Goal: Use online tool/utility: Utilize a website feature to perform a specific function

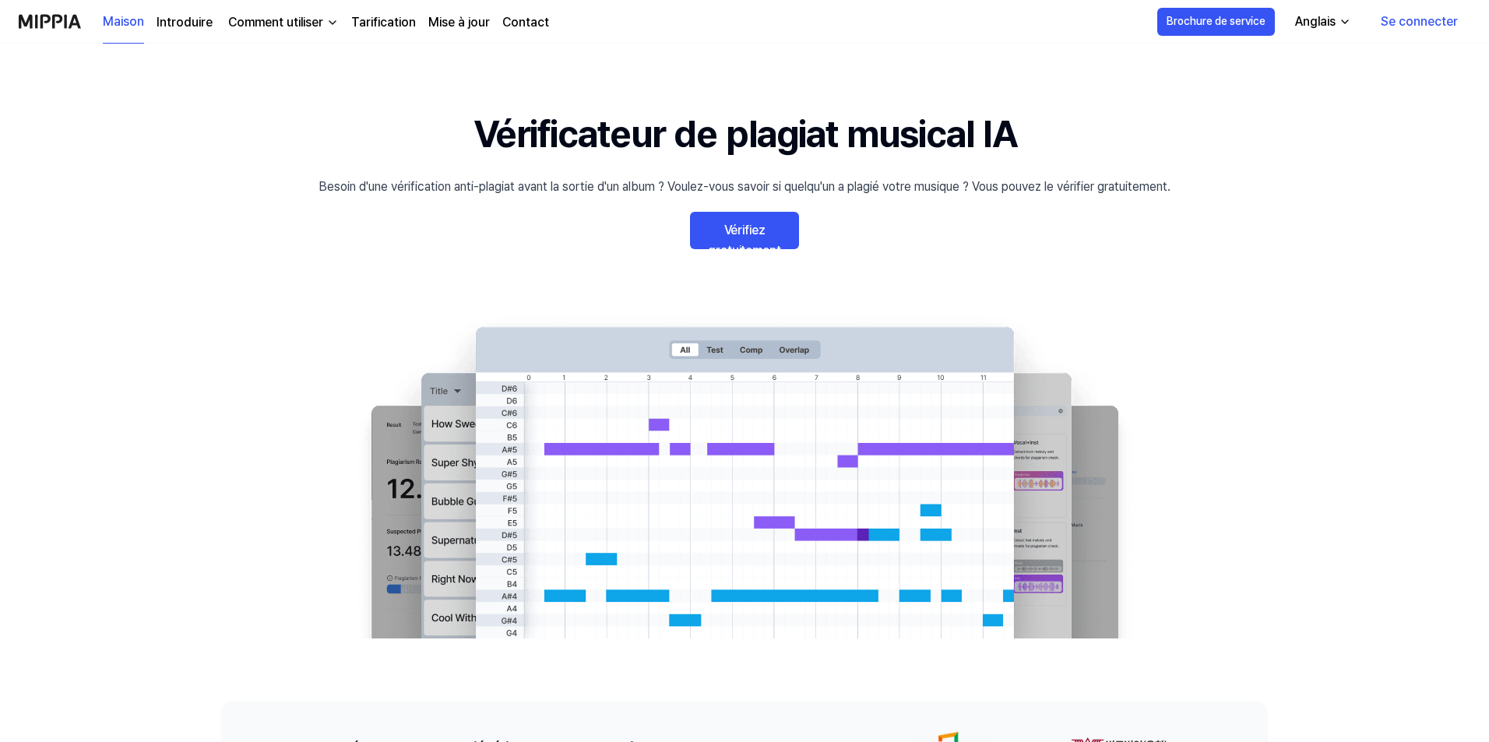
click at [762, 234] on font "Vérifiez gratuitement" at bounding box center [744, 240] width 72 height 35
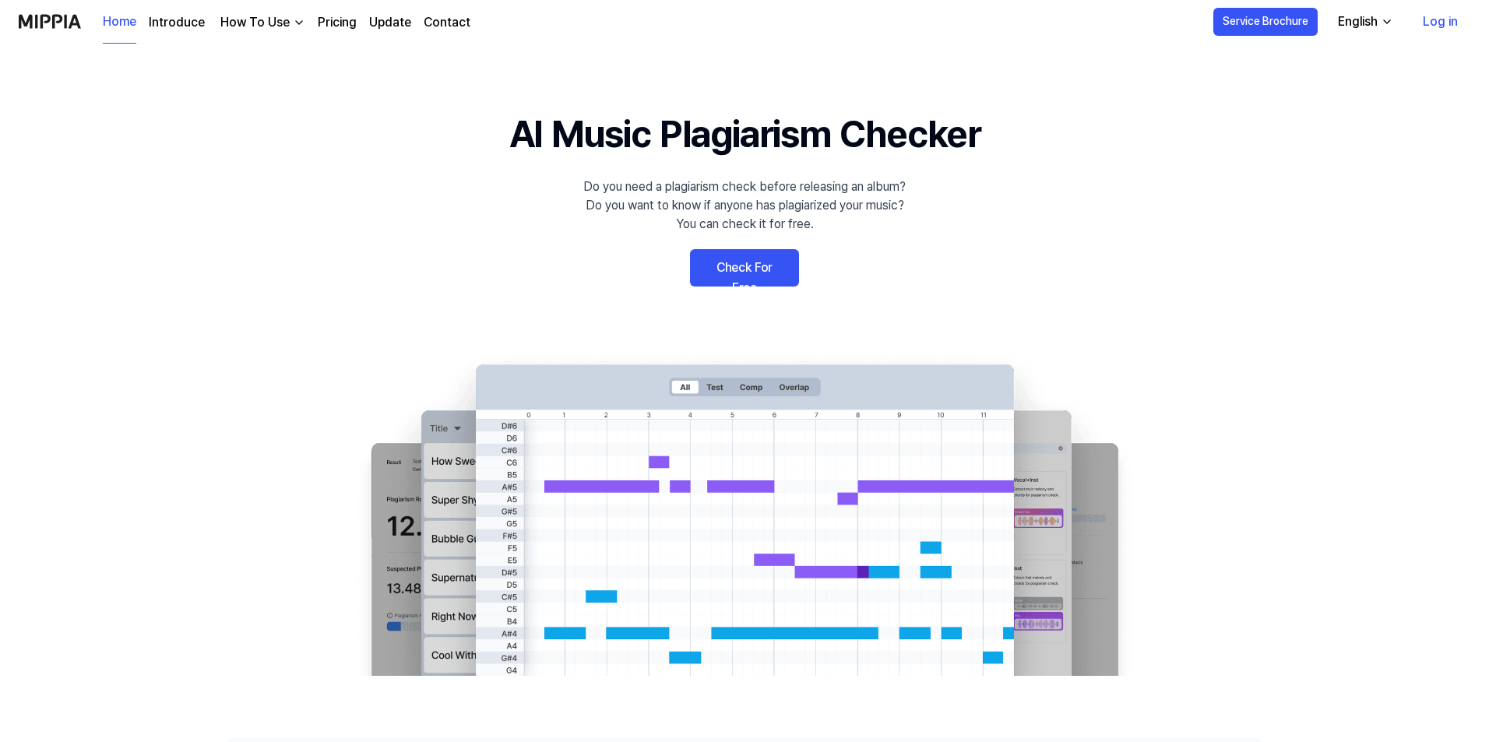
click at [754, 266] on link "Check For Free" at bounding box center [744, 267] width 109 height 37
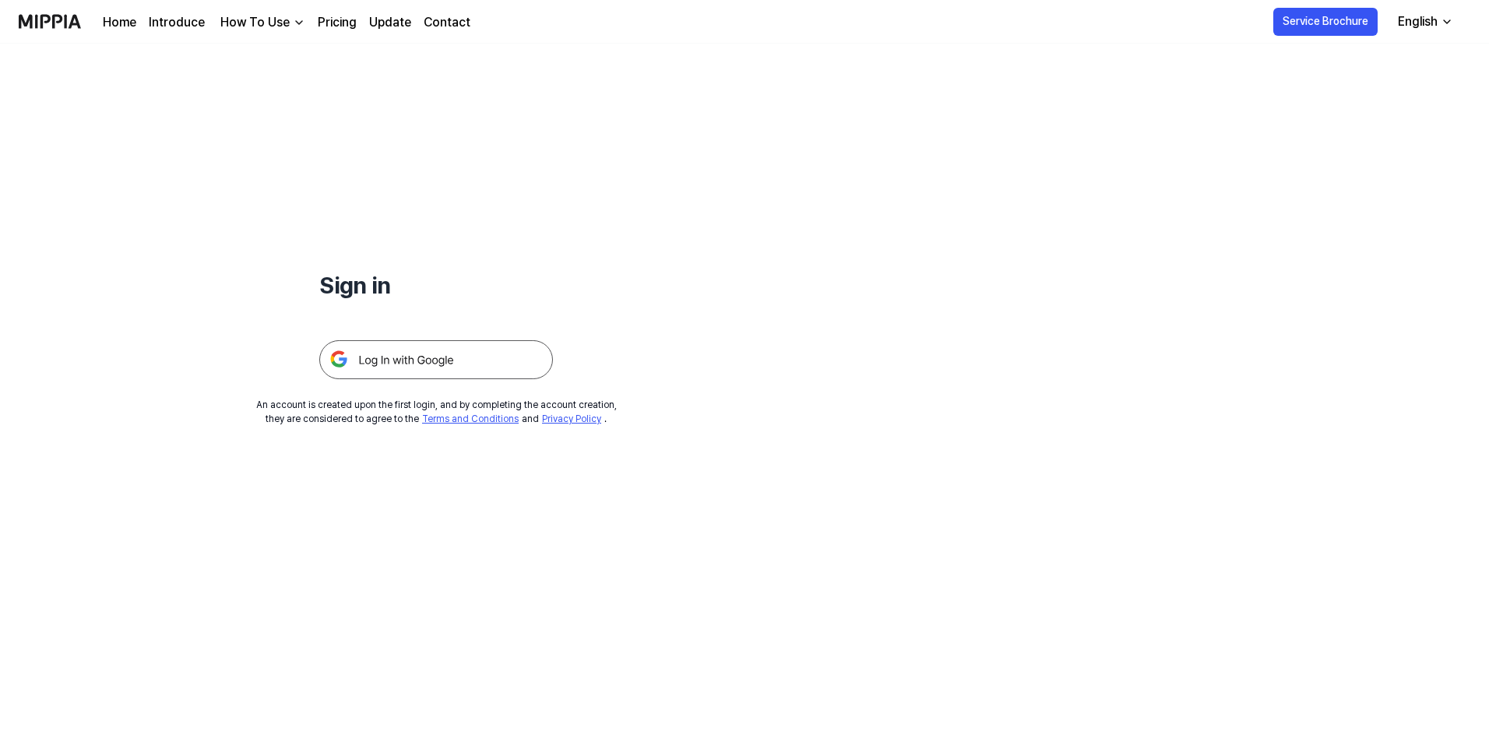
click at [386, 362] on img at bounding box center [436, 359] width 234 height 39
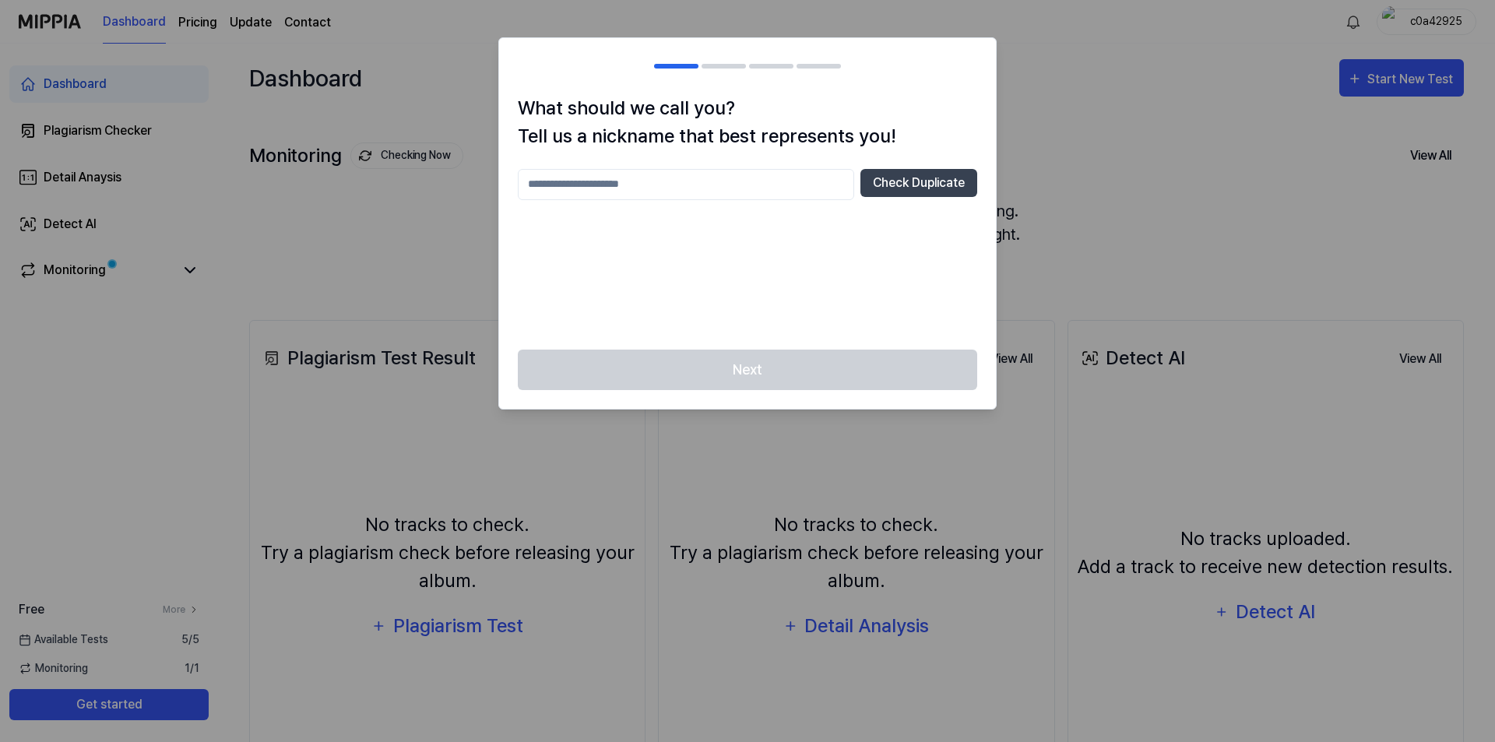
click at [537, 178] on input "text" at bounding box center [686, 184] width 336 height 31
type input "***"
click at [906, 177] on button "Check Duplicate" at bounding box center [918, 183] width 117 height 28
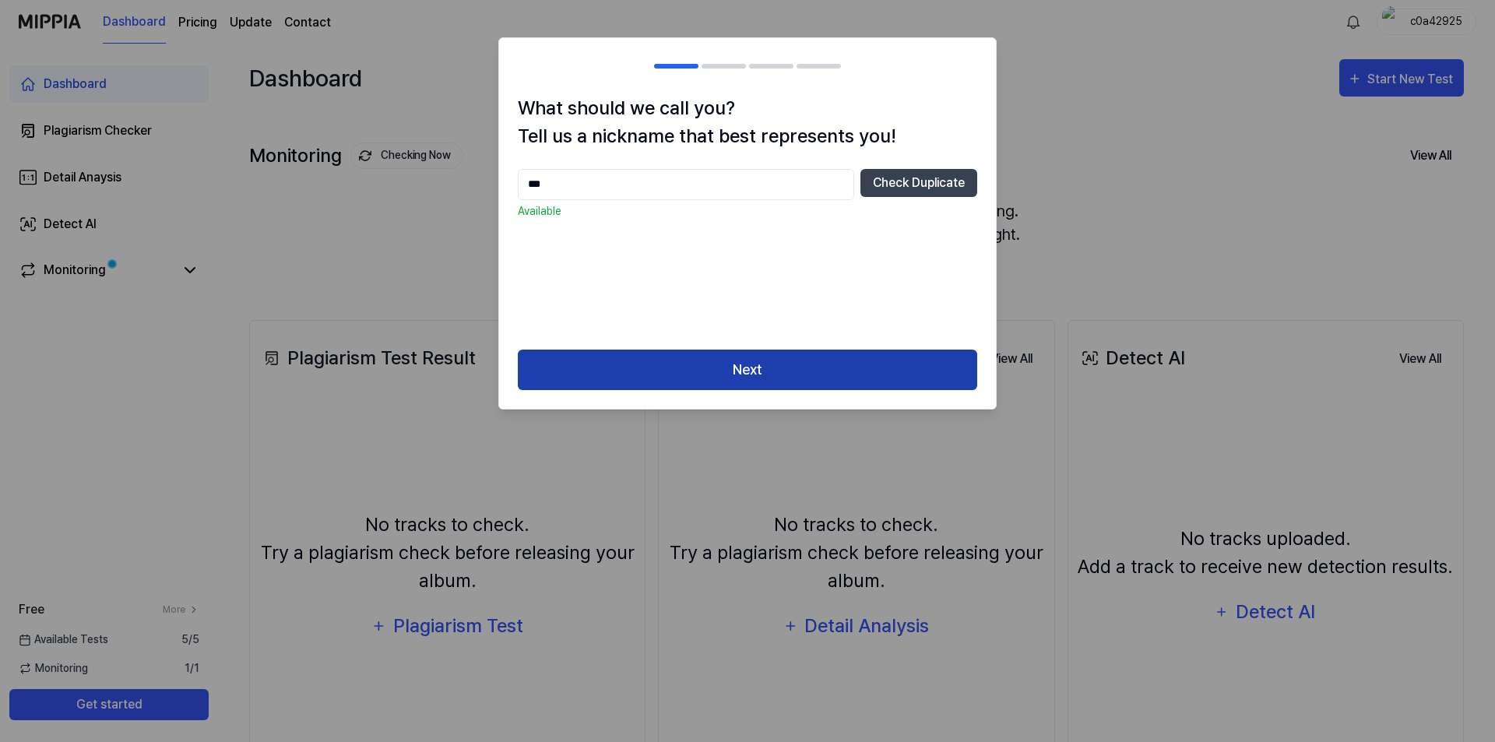
click at [751, 369] on button "Next" at bounding box center [747, 370] width 459 height 41
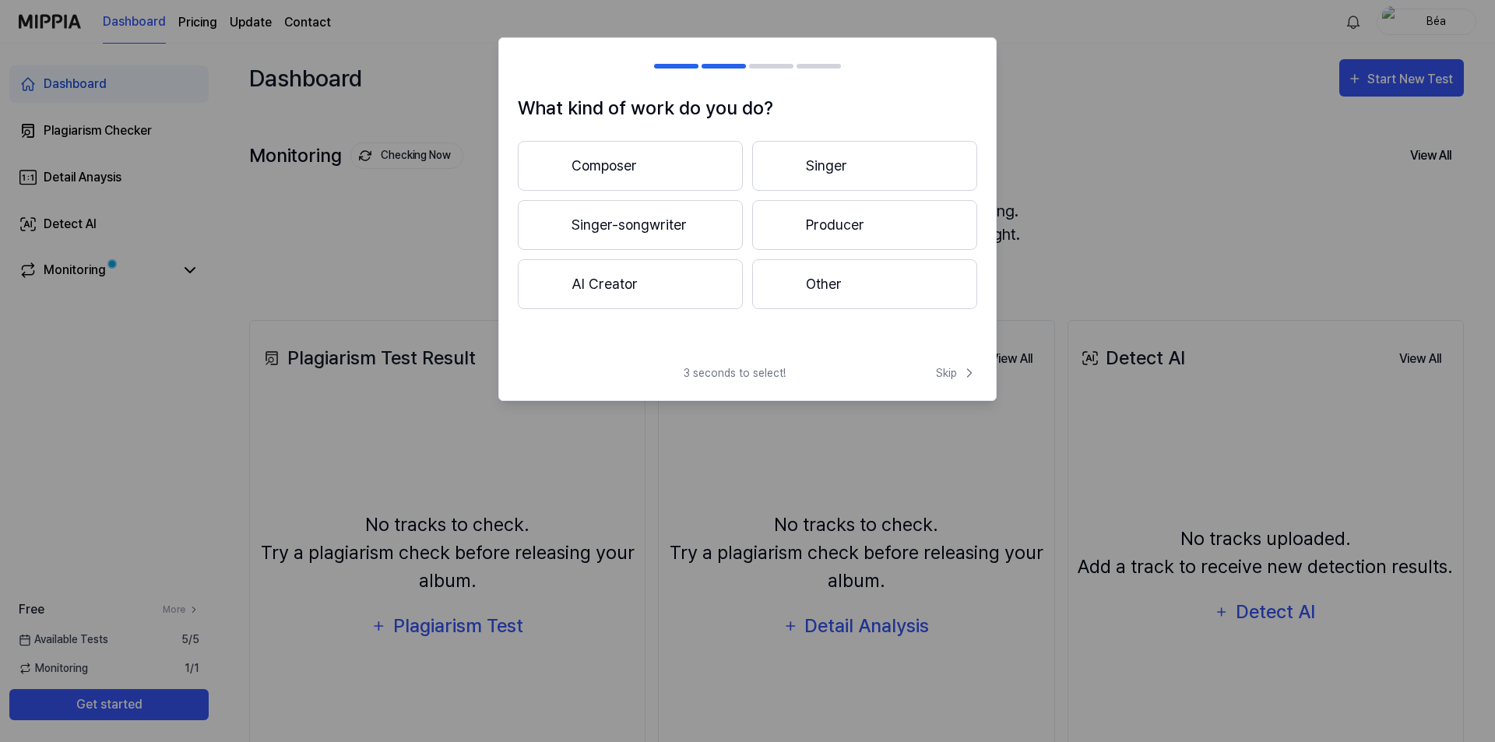
click at [608, 165] on button "Composer" at bounding box center [630, 166] width 225 height 50
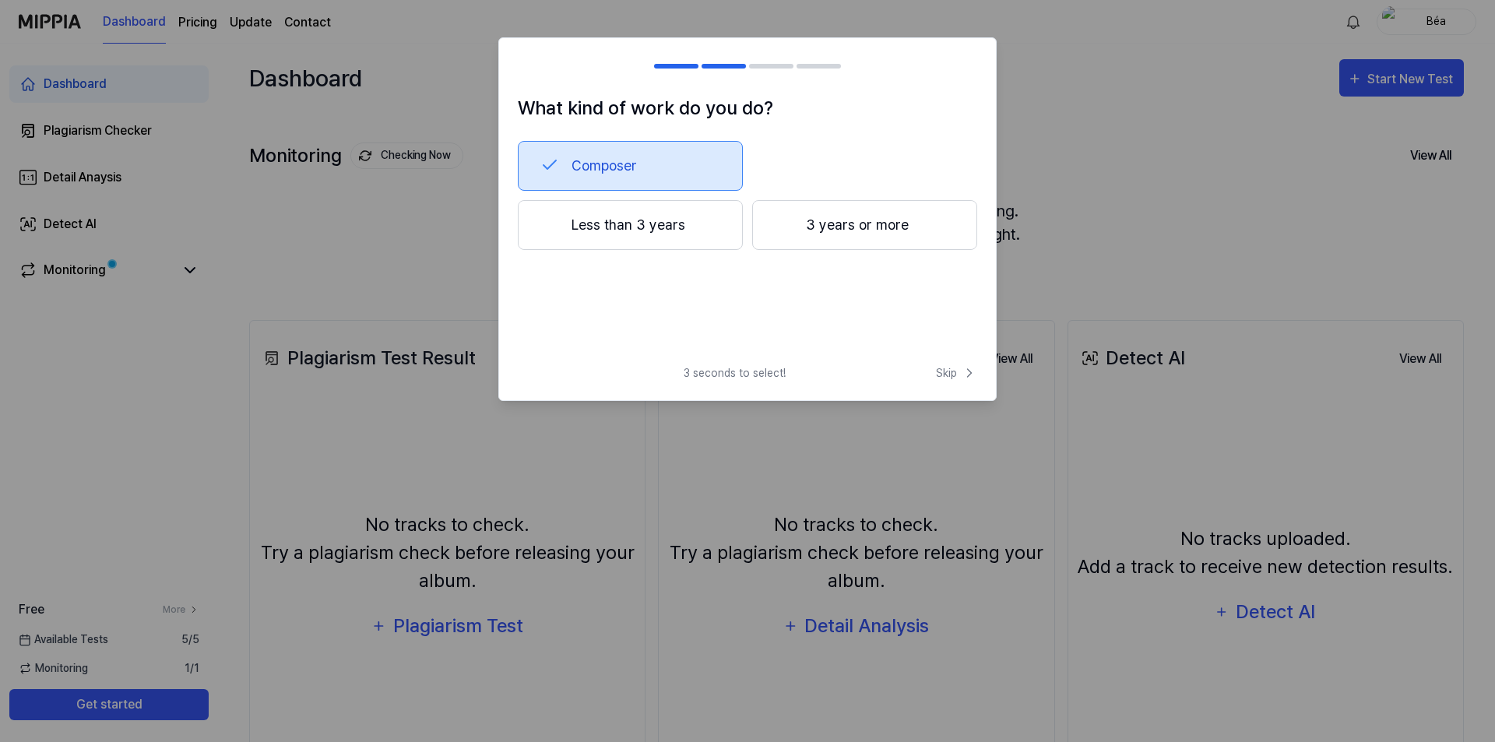
click at [835, 223] on button "3 years or more" at bounding box center [864, 225] width 225 height 50
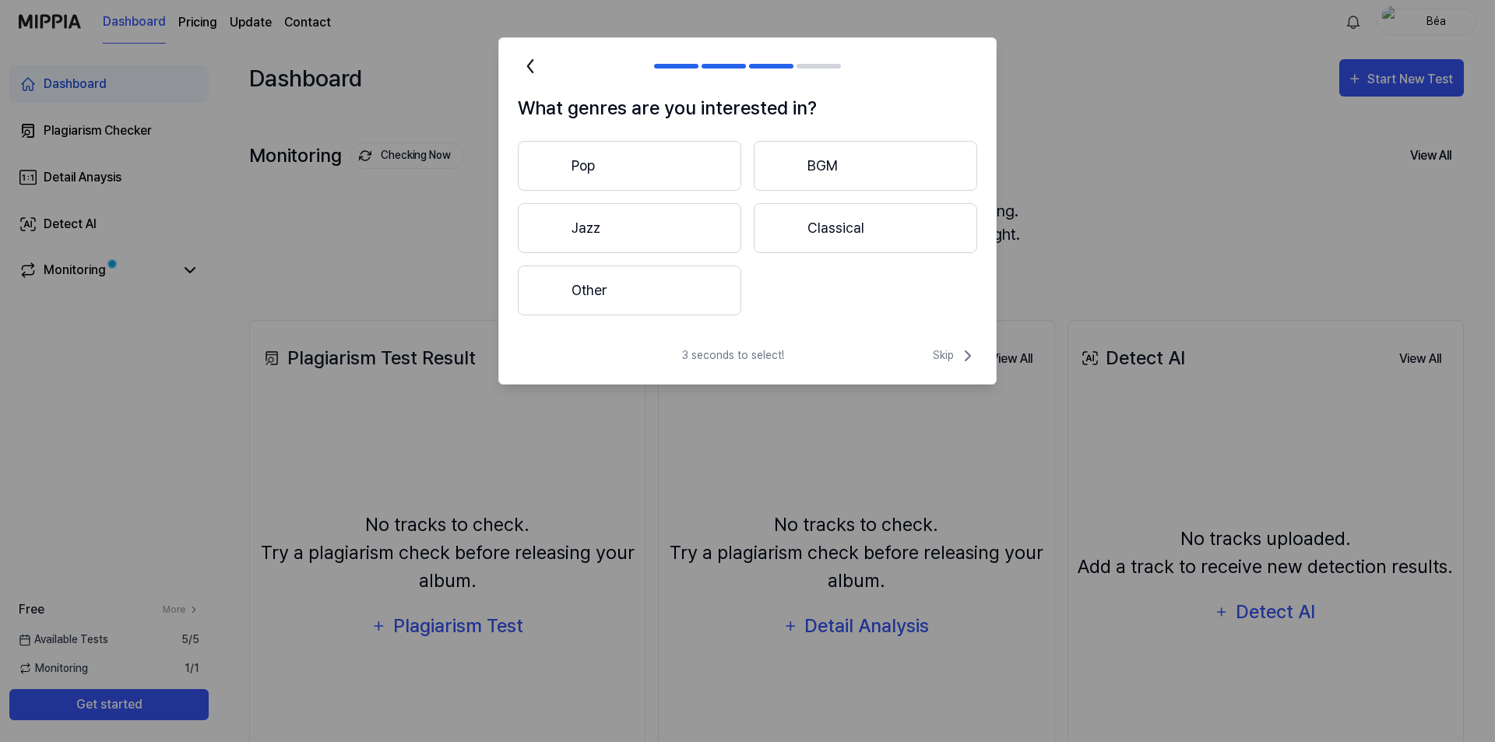
click at [595, 160] on button "Pop" at bounding box center [629, 166] width 223 height 50
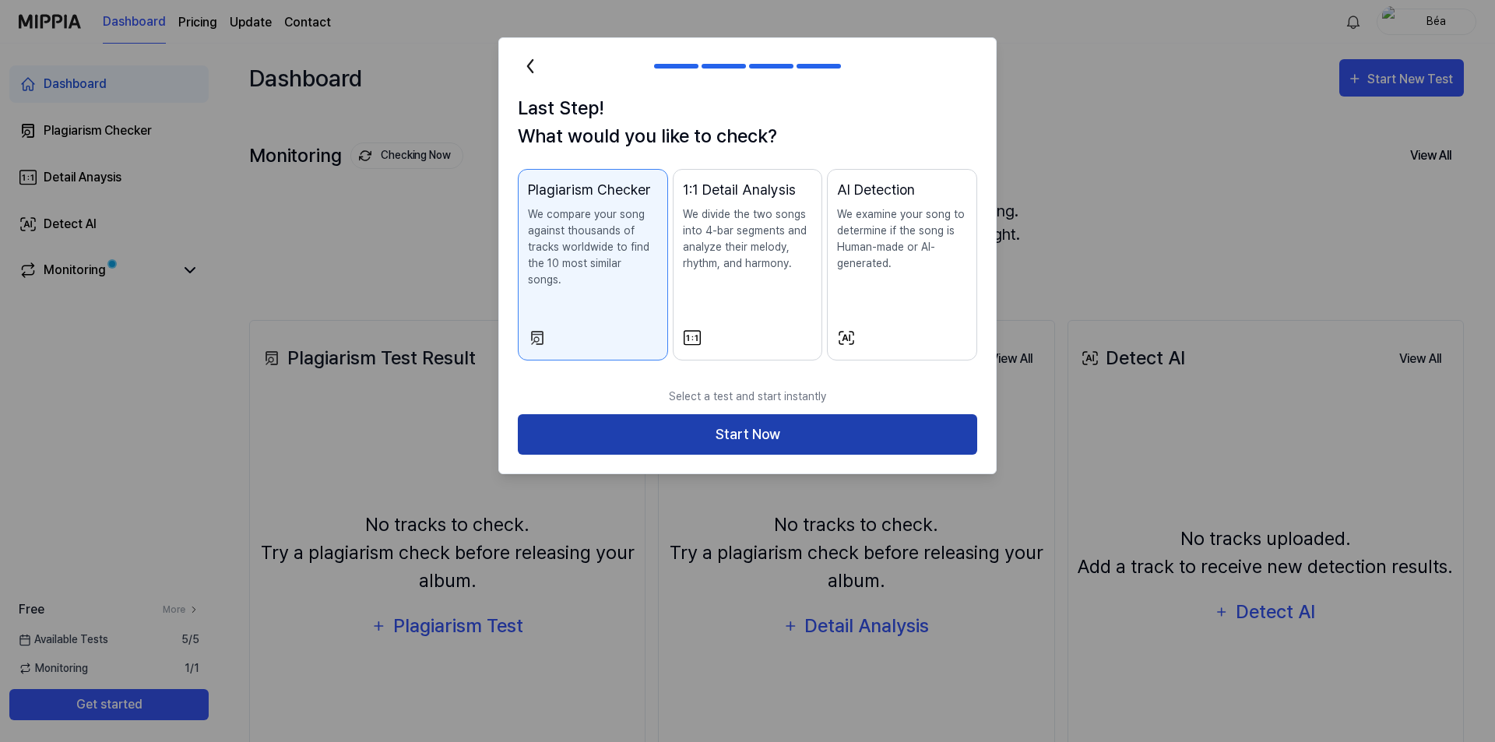
click at [769, 419] on button "Start Now" at bounding box center [747, 434] width 459 height 41
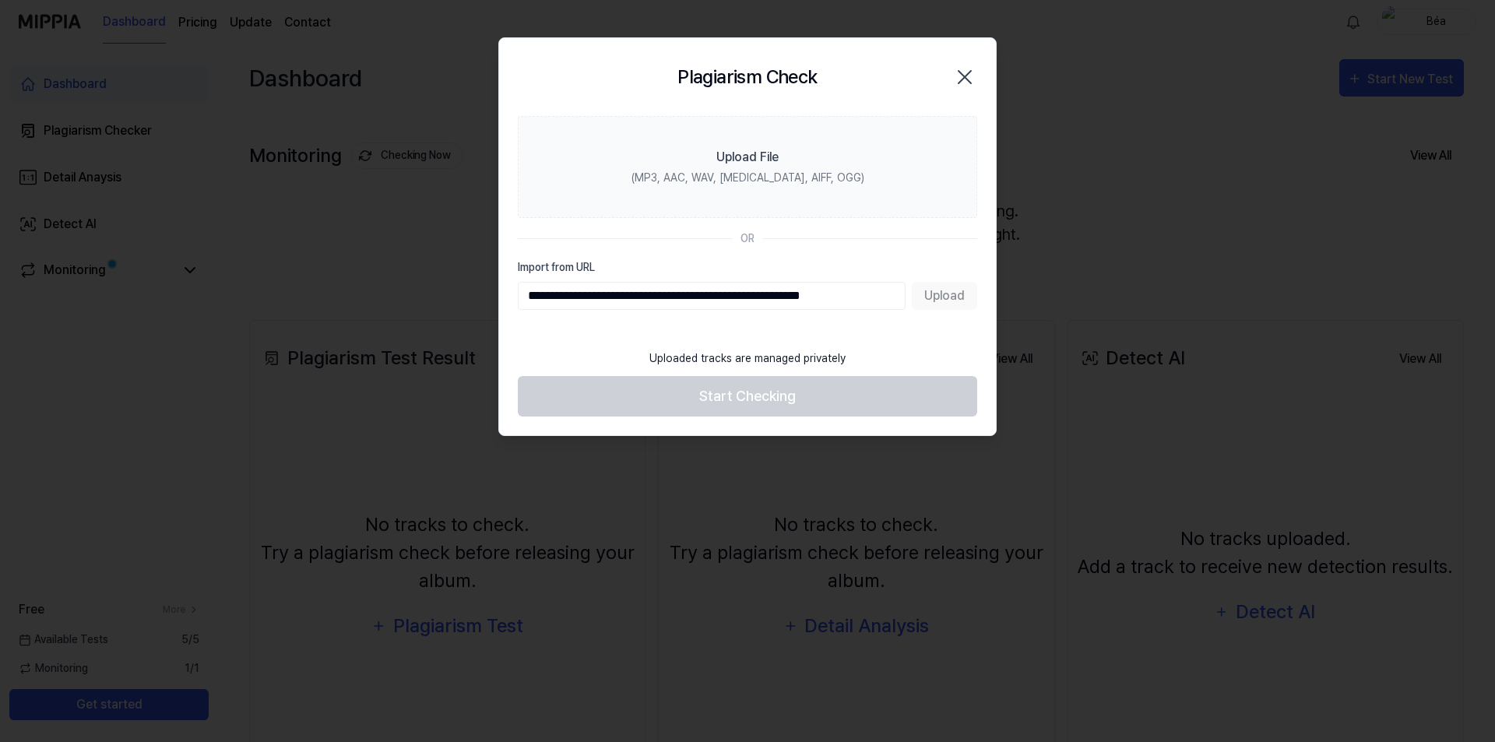
scroll to position [0, 2]
type input "**********"
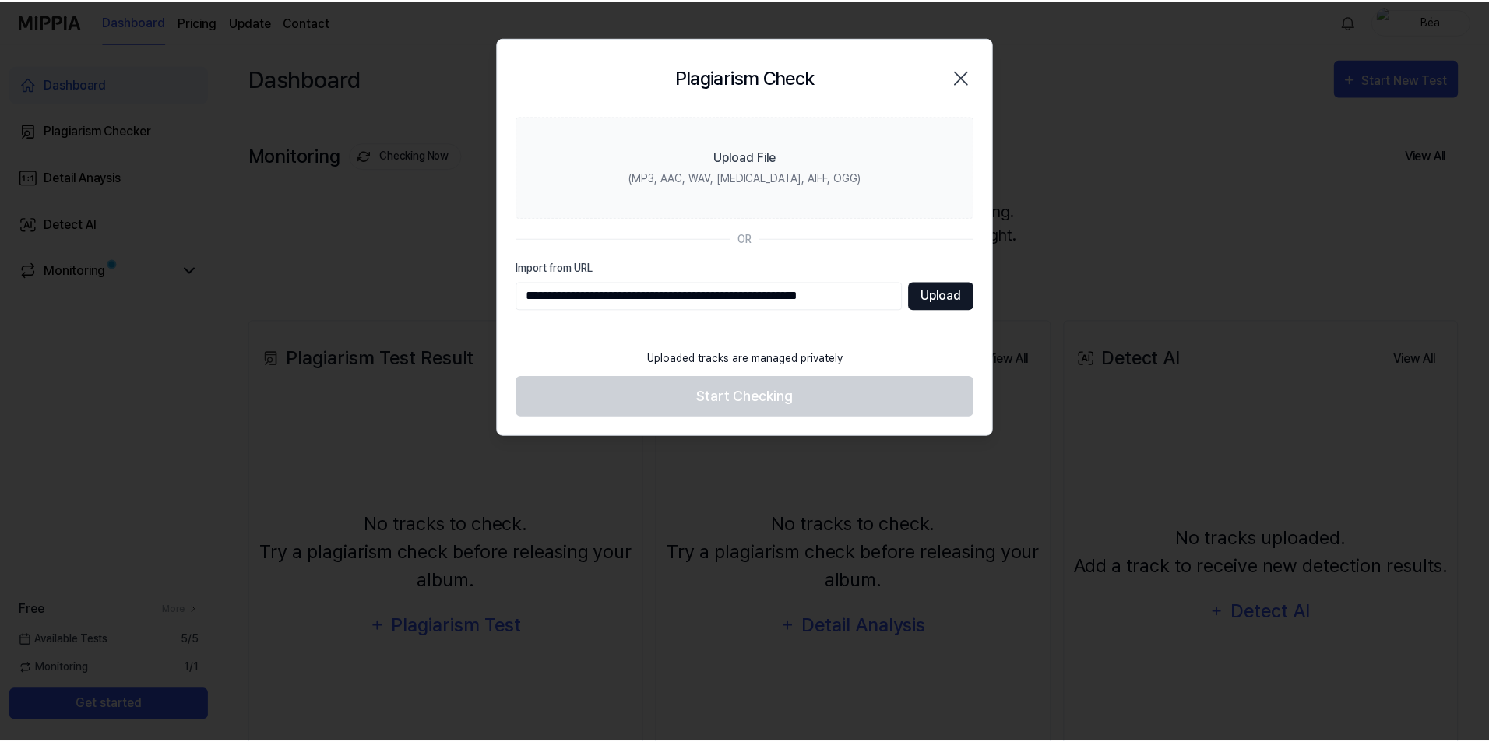
scroll to position [0, 0]
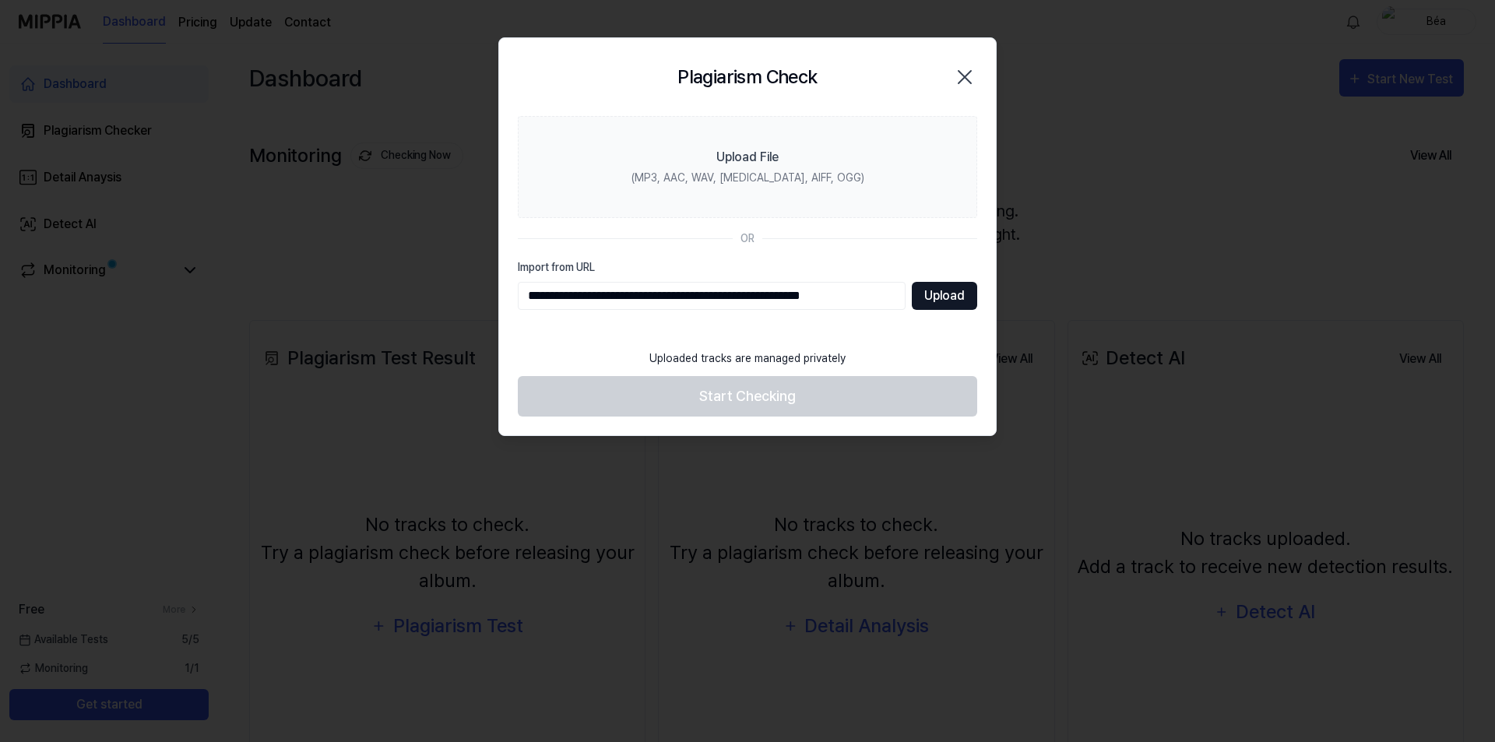
click at [937, 295] on button "Upload" at bounding box center [944, 296] width 65 height 28
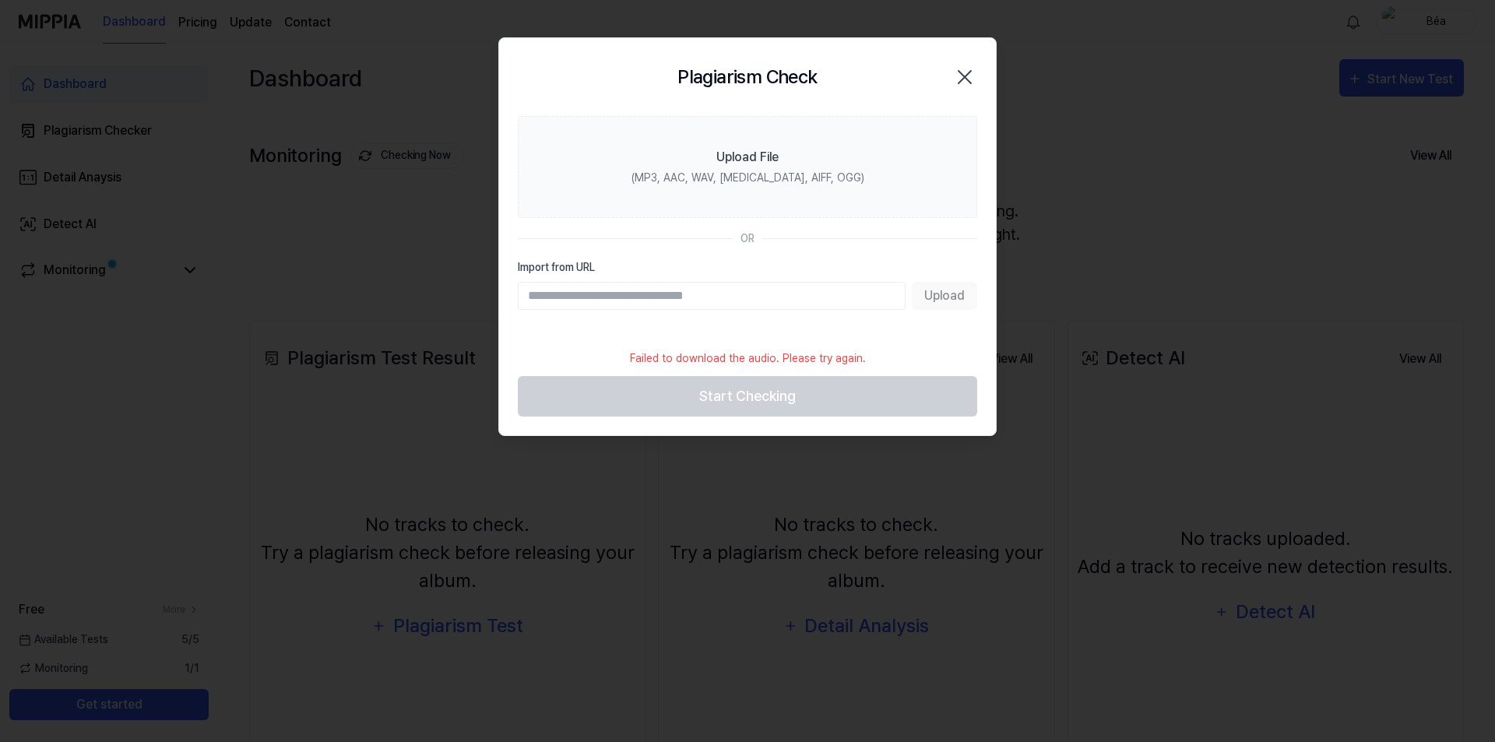
click at [547, 295] on input "Import from URL" at bounding box center [712, 296] width 388 height 28
click at [532, 297] on input "Import from URL" at bounding box center [712, 296] width 388 height 28
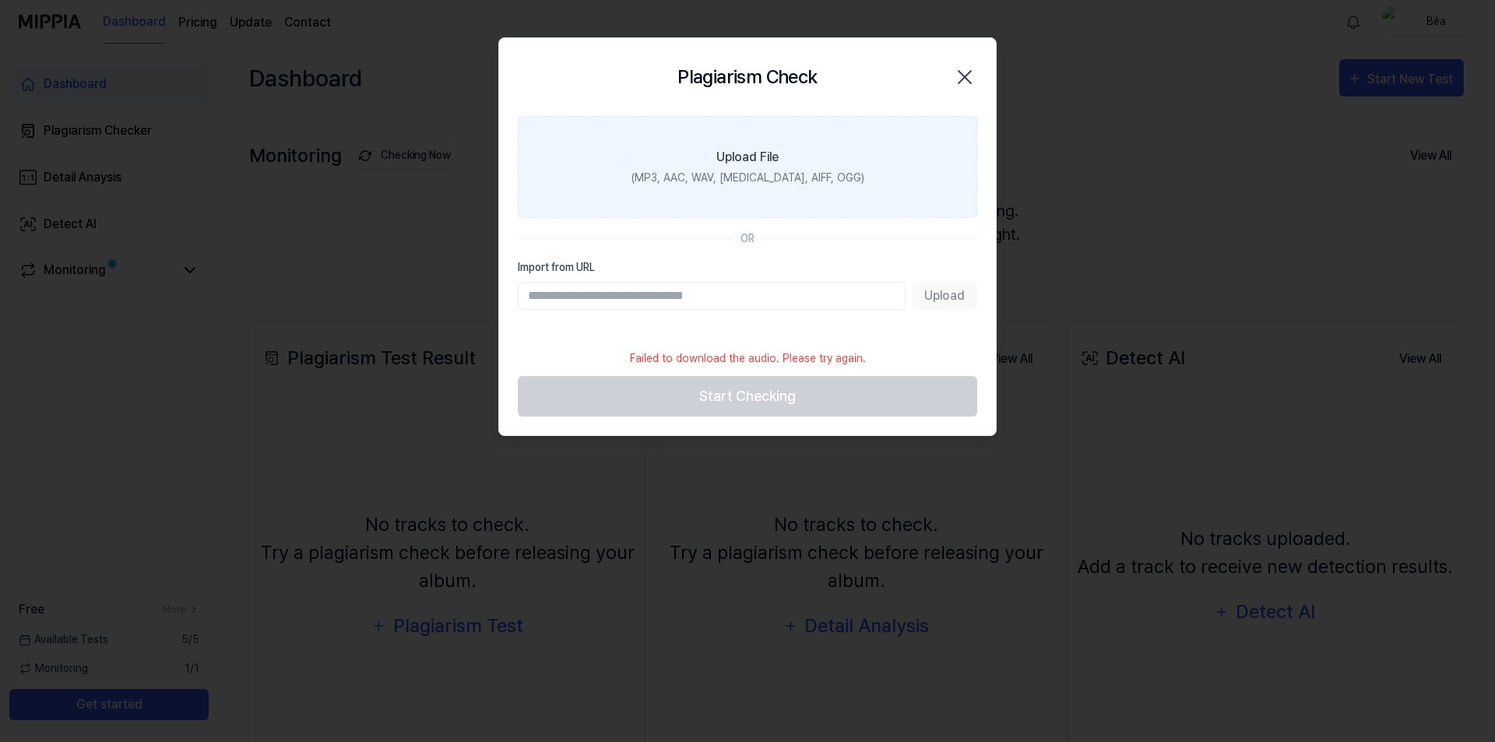
click at [757, 171] on div "(MP3, AAC, WAV, FLAC, AIFF, OGG)" at bounding box center [748, 178] width 233 height 16
click at [0, 0] on input "Upload File (MP3, AAC, WAV, FLAC, AIFF, OGG)" at bounding box center [0, 0] width 0 height 0
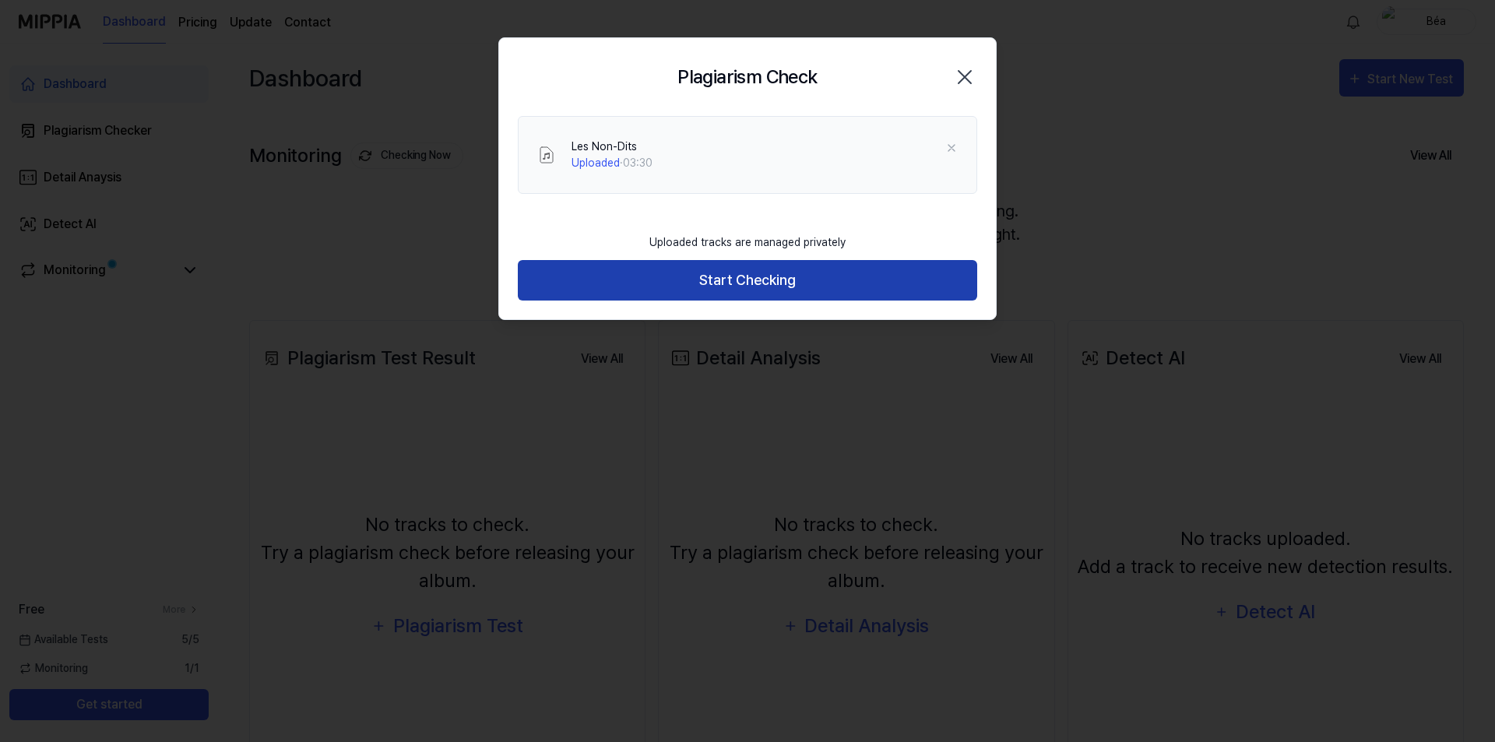
click at [752, 279] on button "Start Checking" at bounding box center [747, 280] width 459 height 41
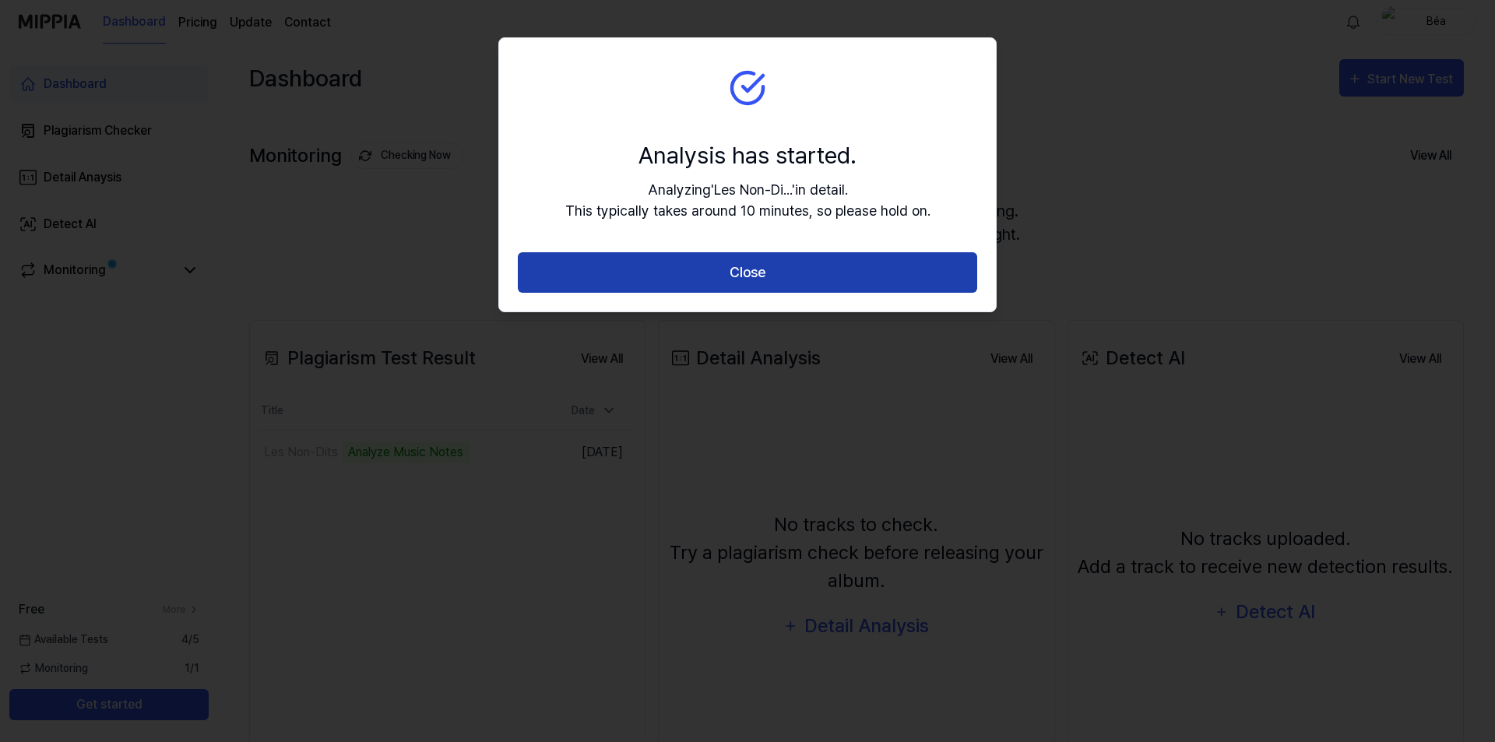
click at [755, 273] on button "Close" at bounding box center [747, 272] width 459 height 41
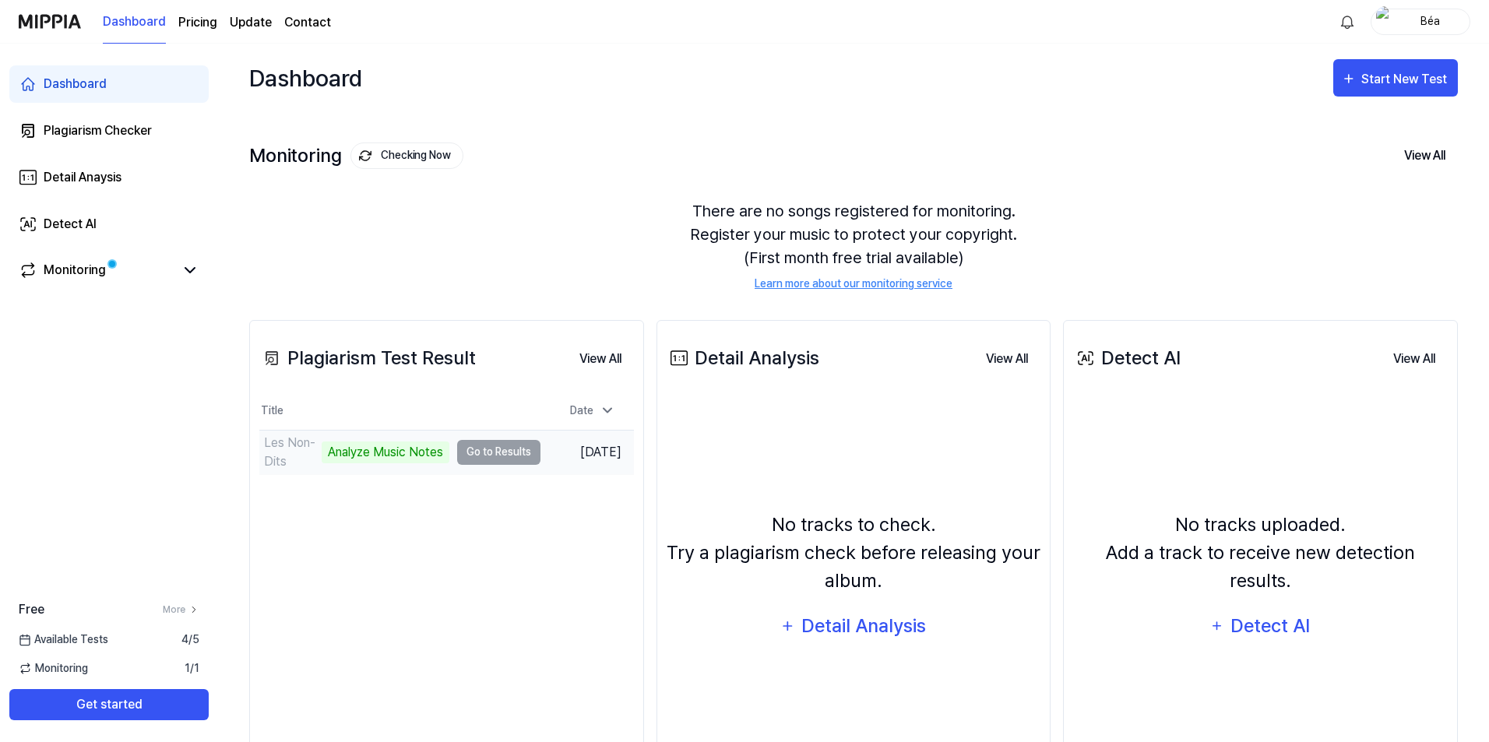
click at [500, 456] on td "Les Non-Dits Analyze Music Notes Go to Results" at bounding box center [399, 453] width 281 height 44
click at [507, 451] on td "Les Non-Dits Analyze Music Notes Go to Results" at bounding box center [399, 453] width 281 height 44
click at [405, 452] on div "Analyze Music Notes" at bounding box center [386, 453] width 128 height 22
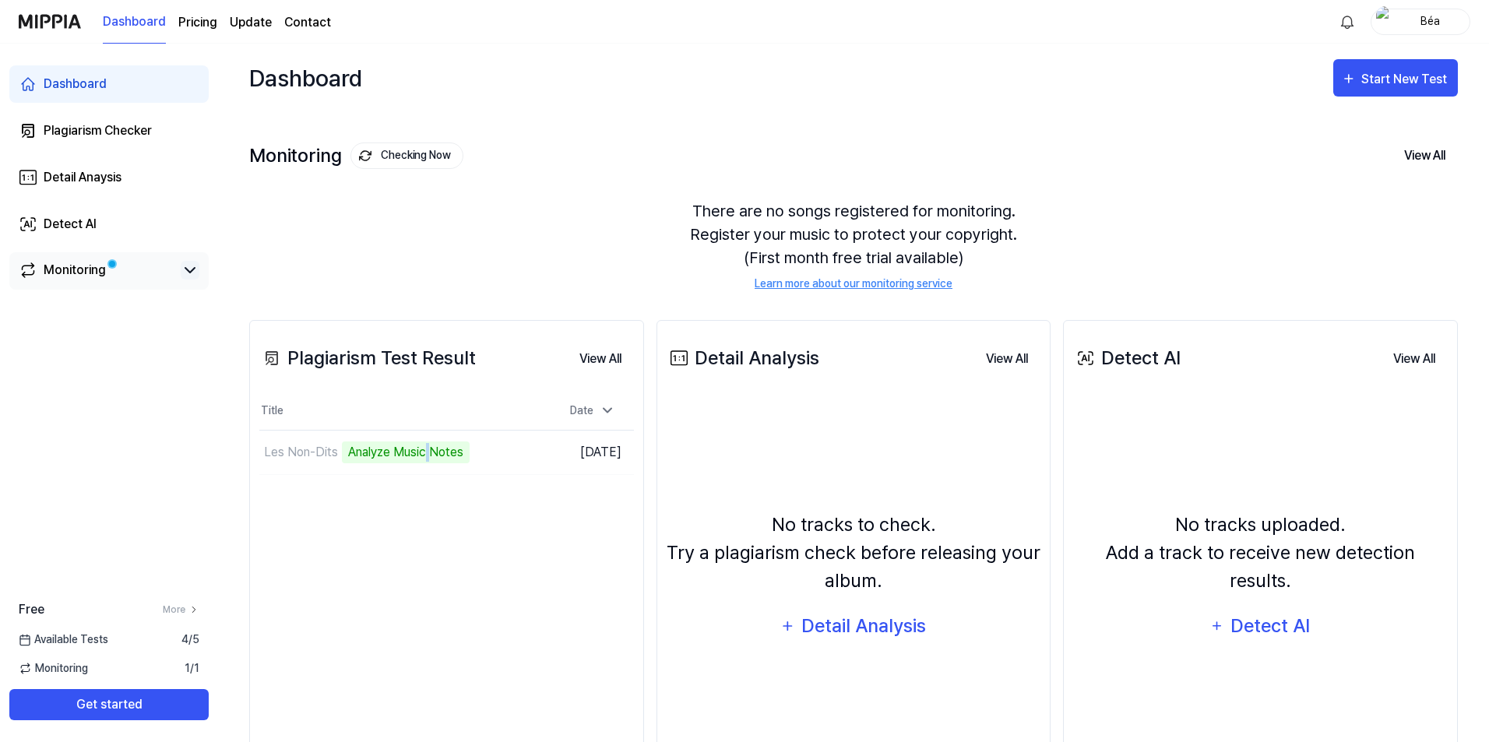
click at [188, 269] on icon at bounding box center [190, 270] width 19 height 19
click at [477, 445] on button "Go to Results" at bounding box center [498, 452] width 83 height 25
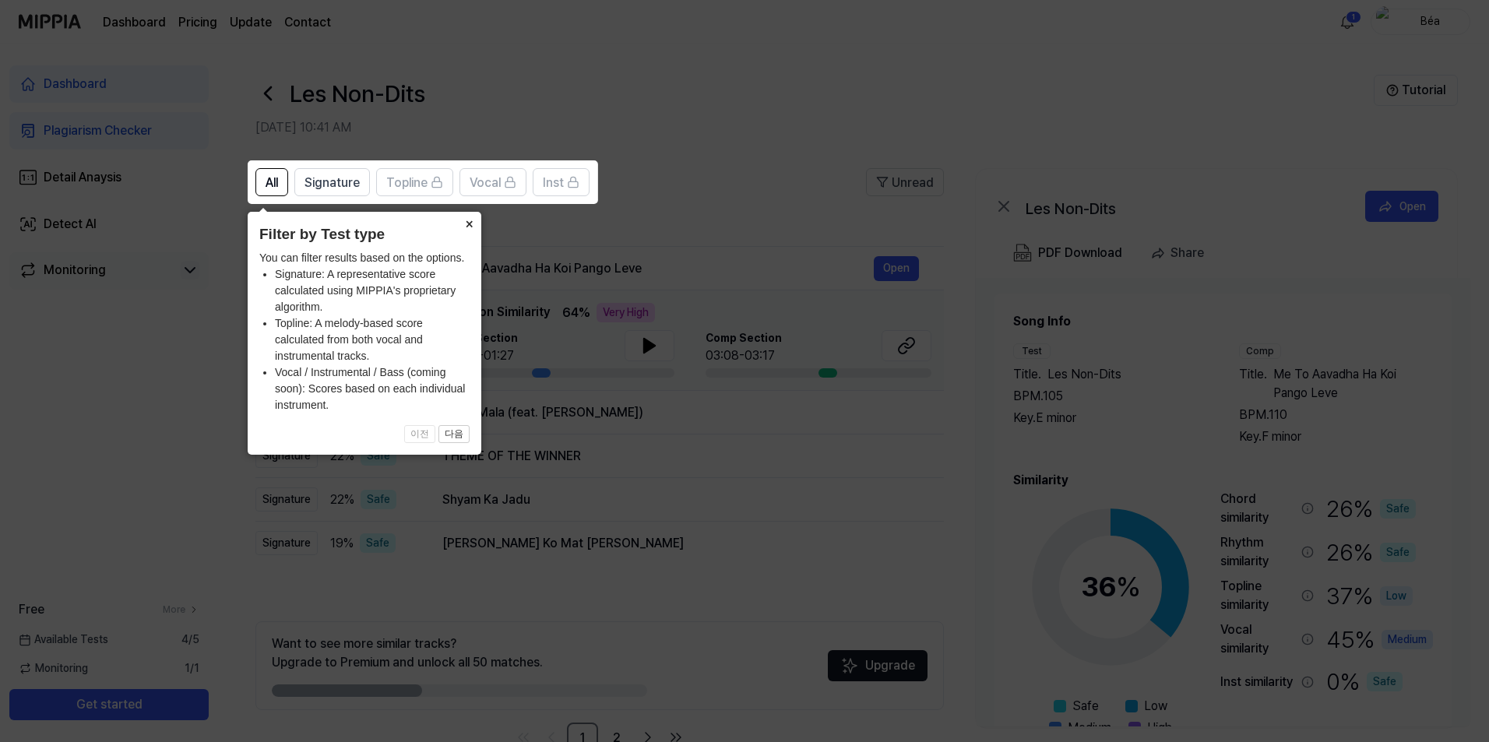
click at [469, 224] on button "×" at bounding box center [468, 223] width 25 height 22
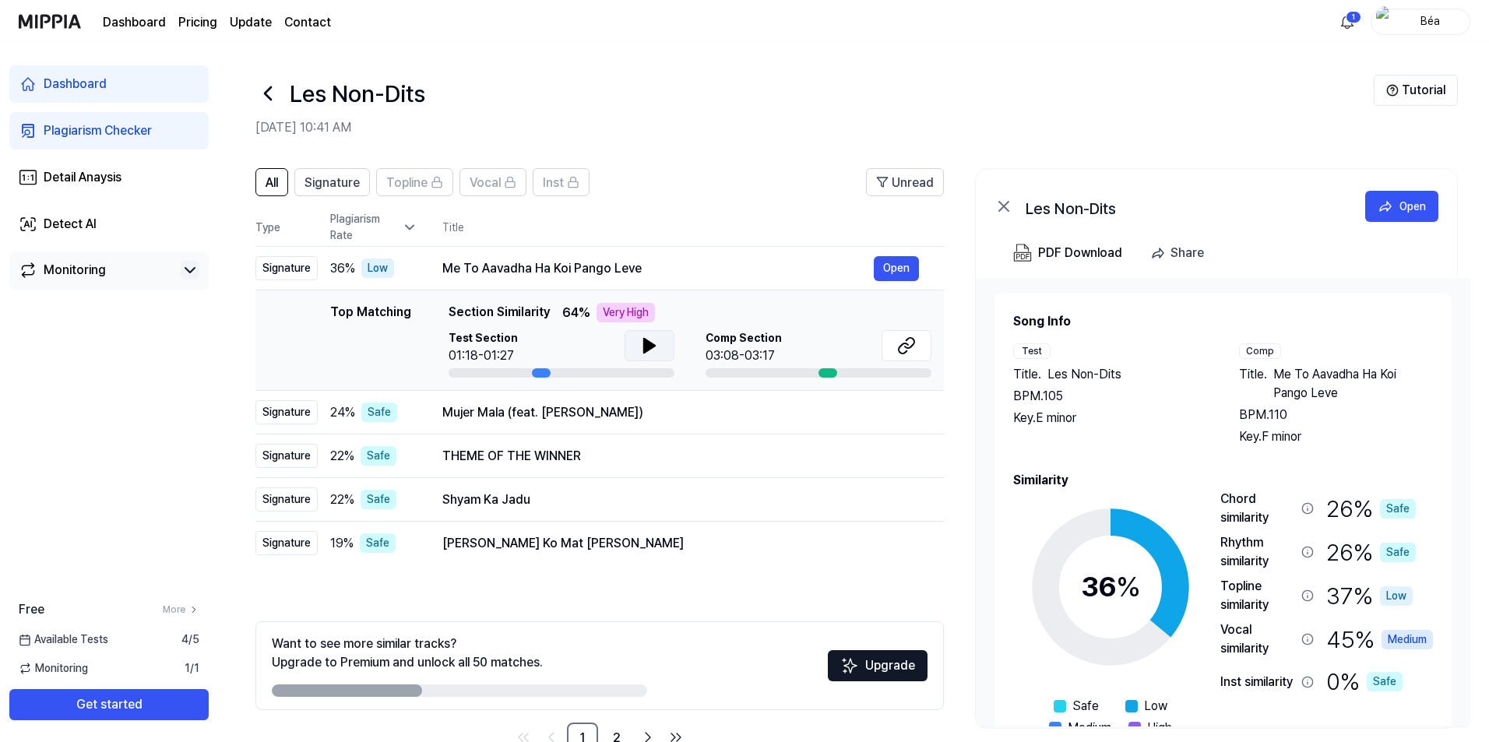
click at [640, 347] on icon at bounding box center [649, 345] width 19 height 19
click at [902, 347] on icon at bounding box center [906, 345] width 19 height 19
click at [902, 267] on button "Open" at bounding box center [896, 268] width 45 height 25
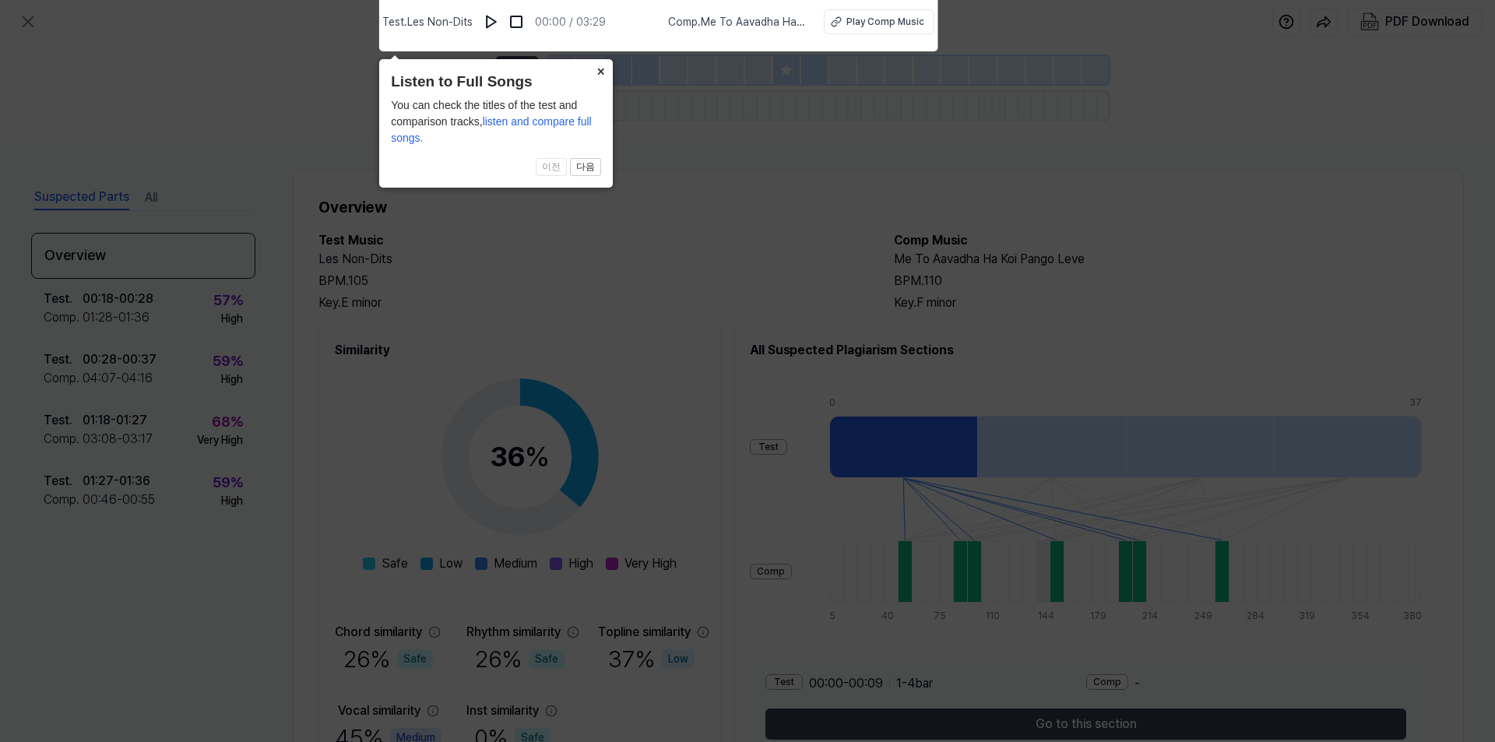
click at [595, 69] on button "×" at bounding box center [600, 70] width 25 height 22
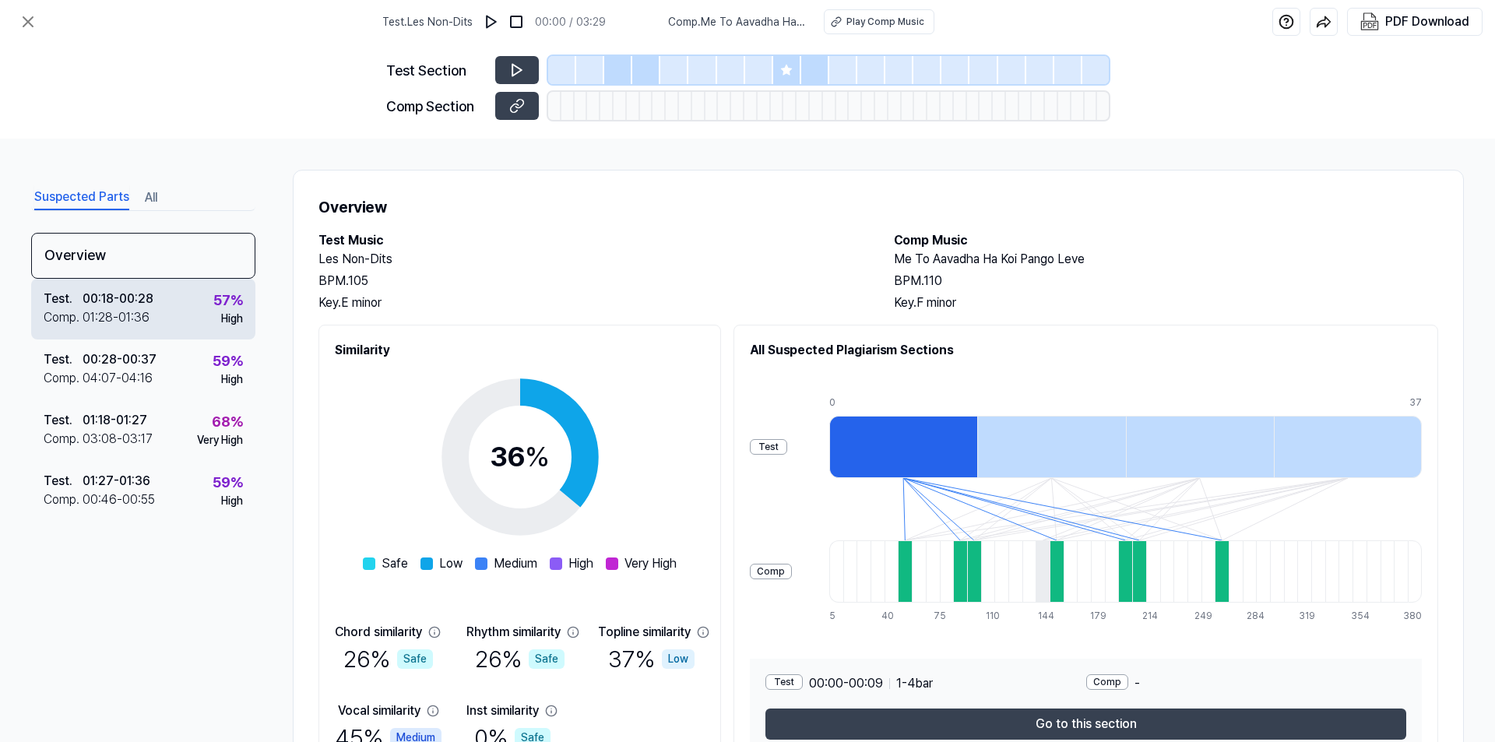
click at [204, 307] on div "Test . 00:18 - 00:28 Comp . 01:28 - 01:36 57 % High" at bounding box center [143, 309] width 224 height 61
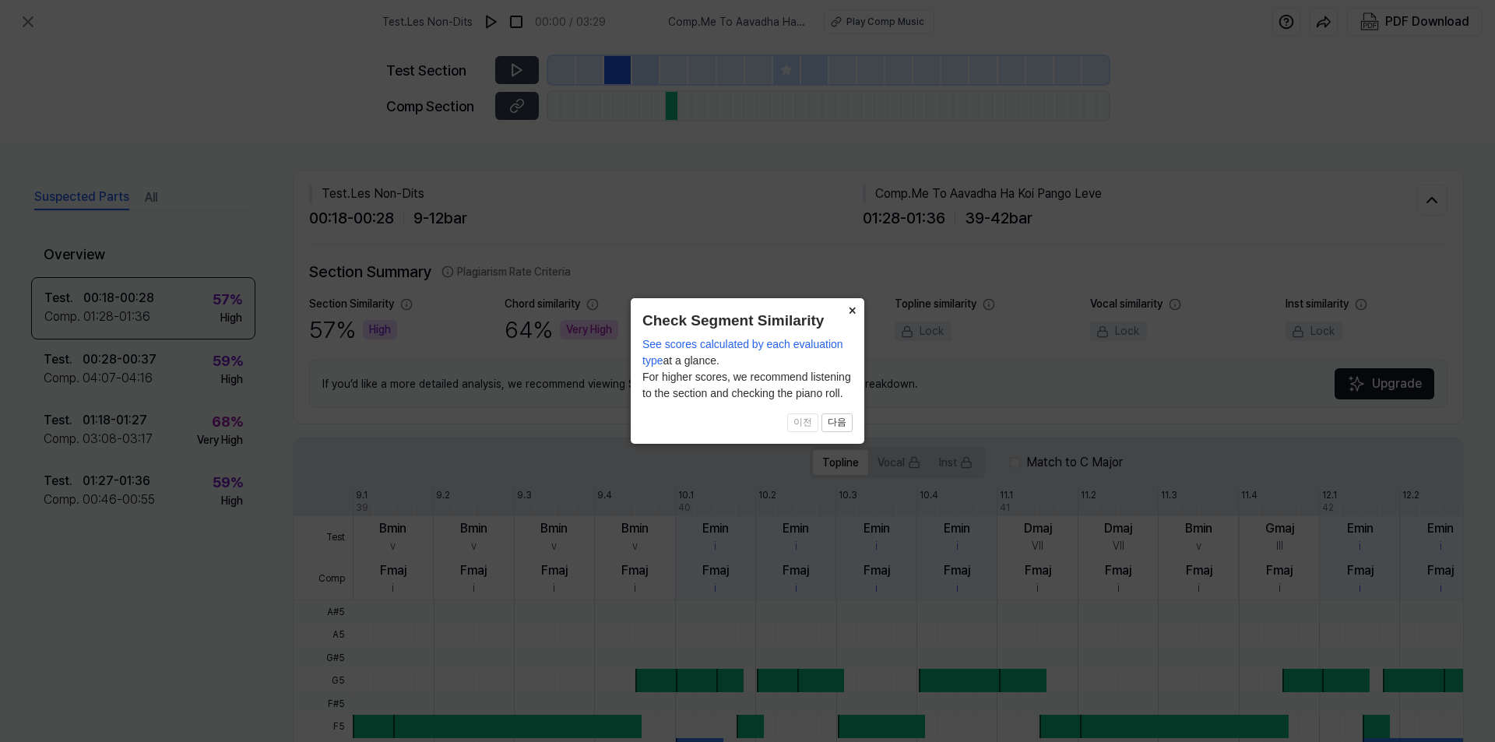
click at [853, 313] on button "×" at bounding box center [851, 309] width 25 height 22
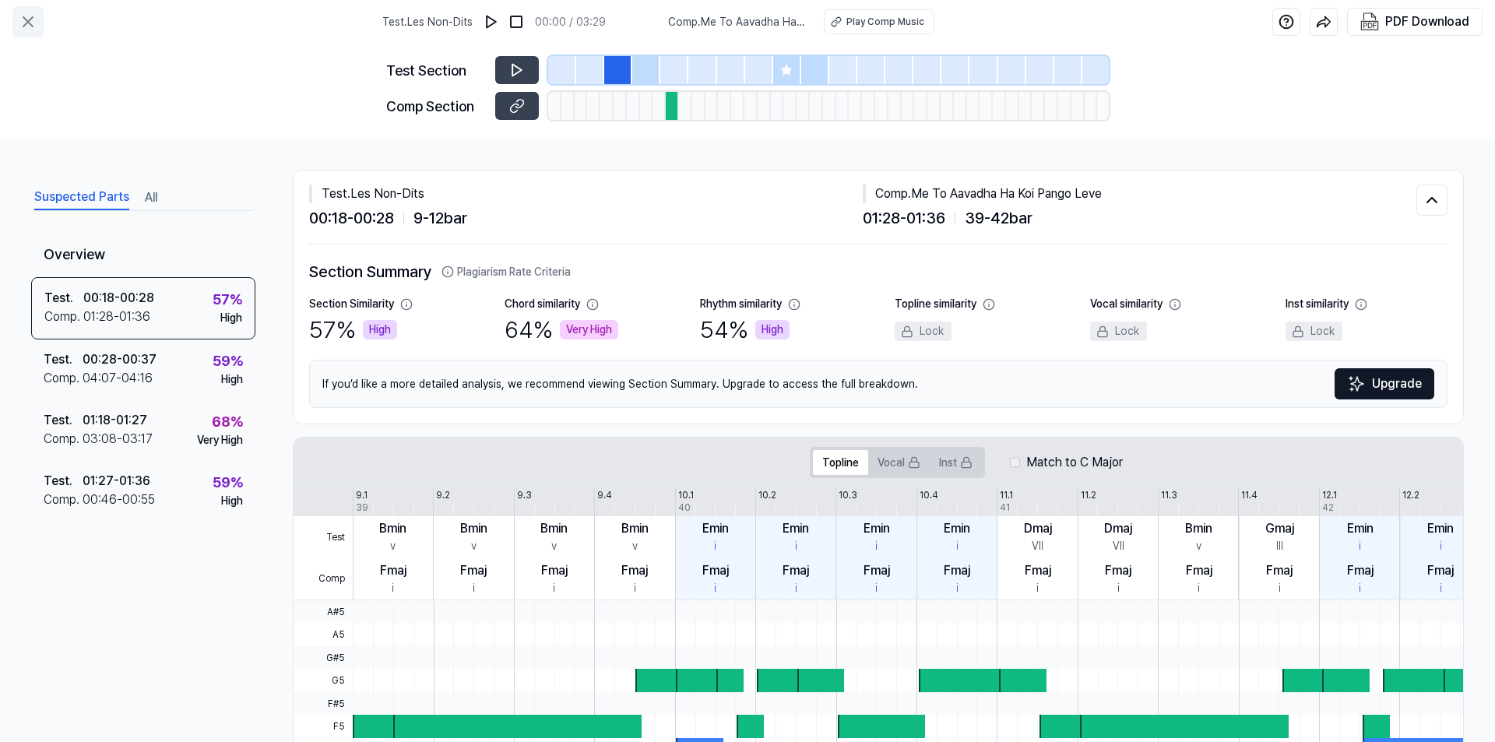
click at [34, 27] on icon at bounding box center [28, 21] width 19 height 19
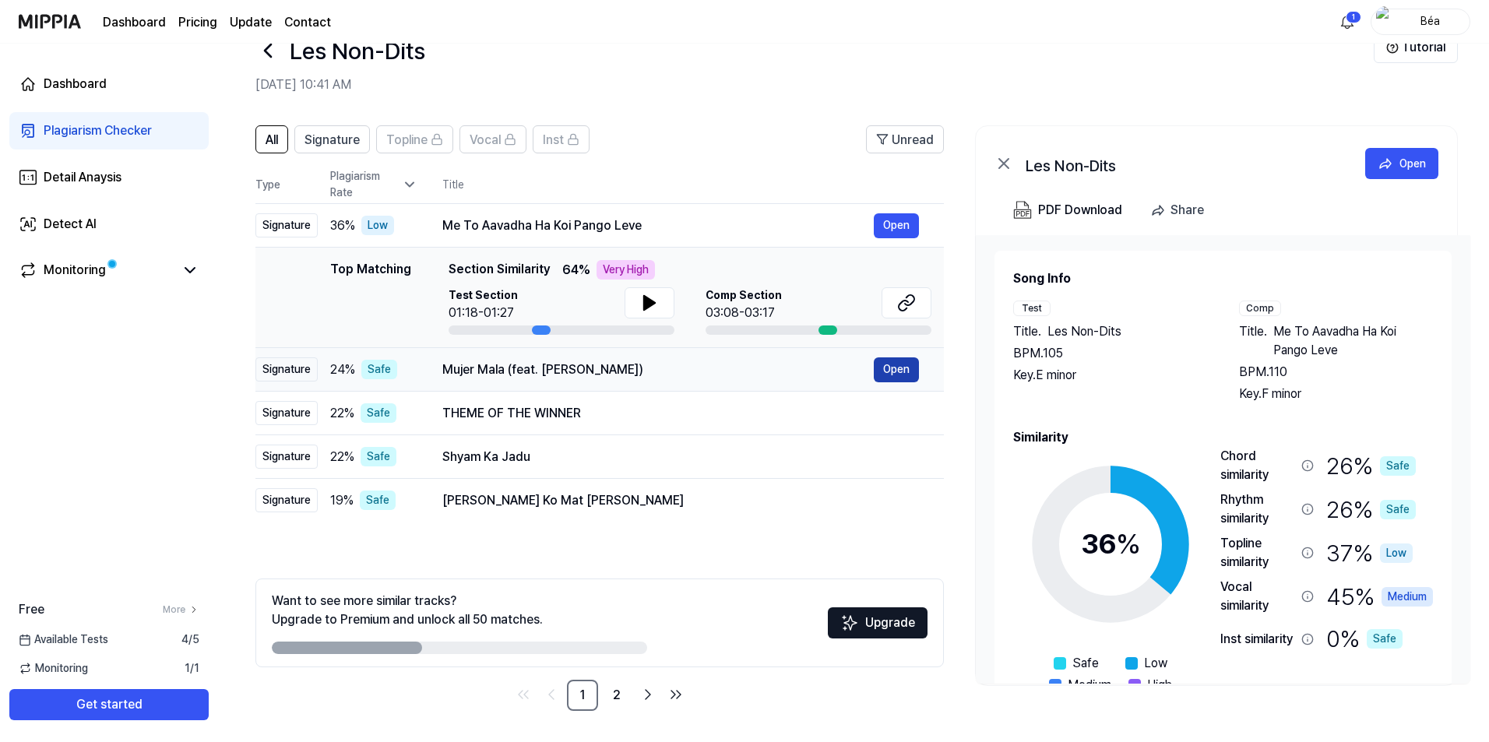
click at [899, 371] on button "Open" at bounding box center [896, 369] width 45 height 25
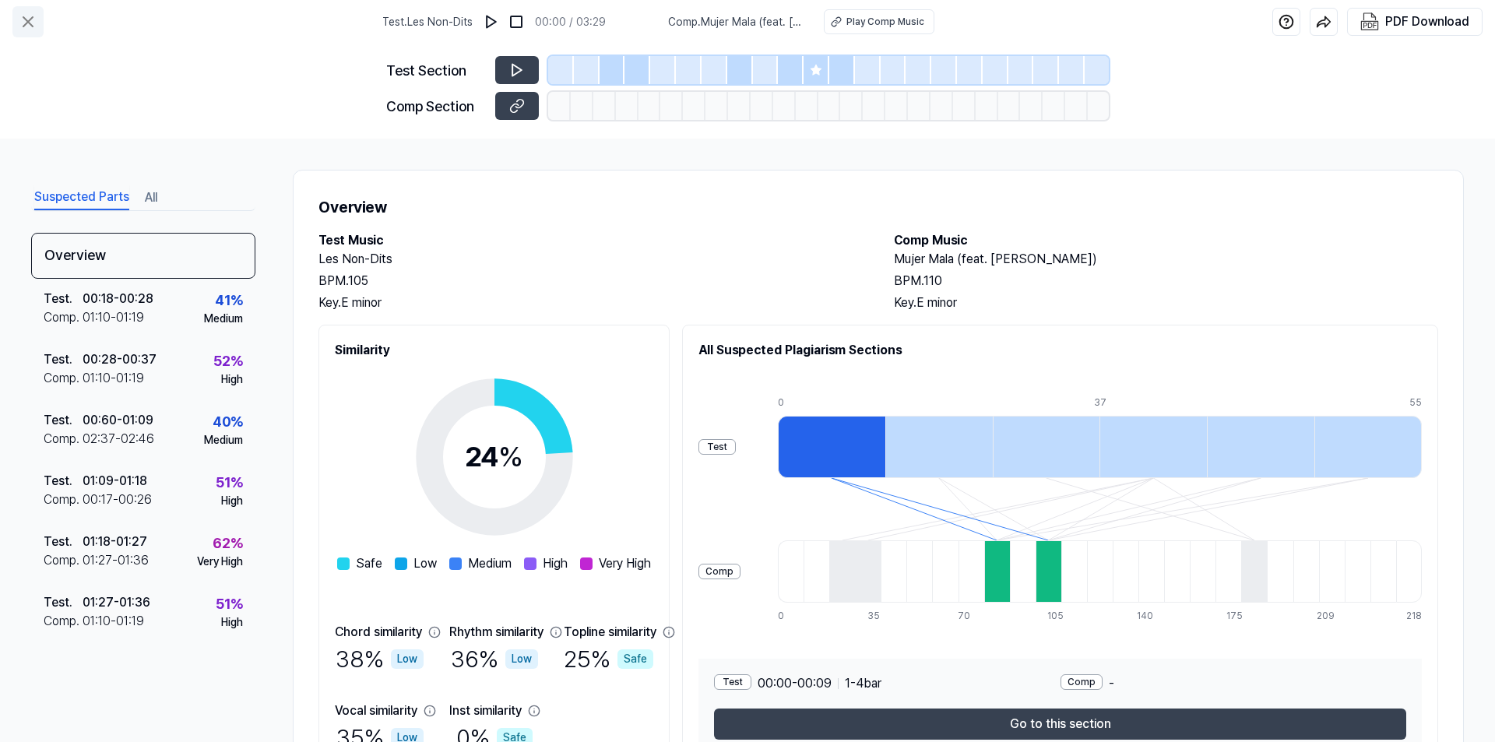
click at [28, 21] on icon at bounding box center [27, 21] width 9 height 9
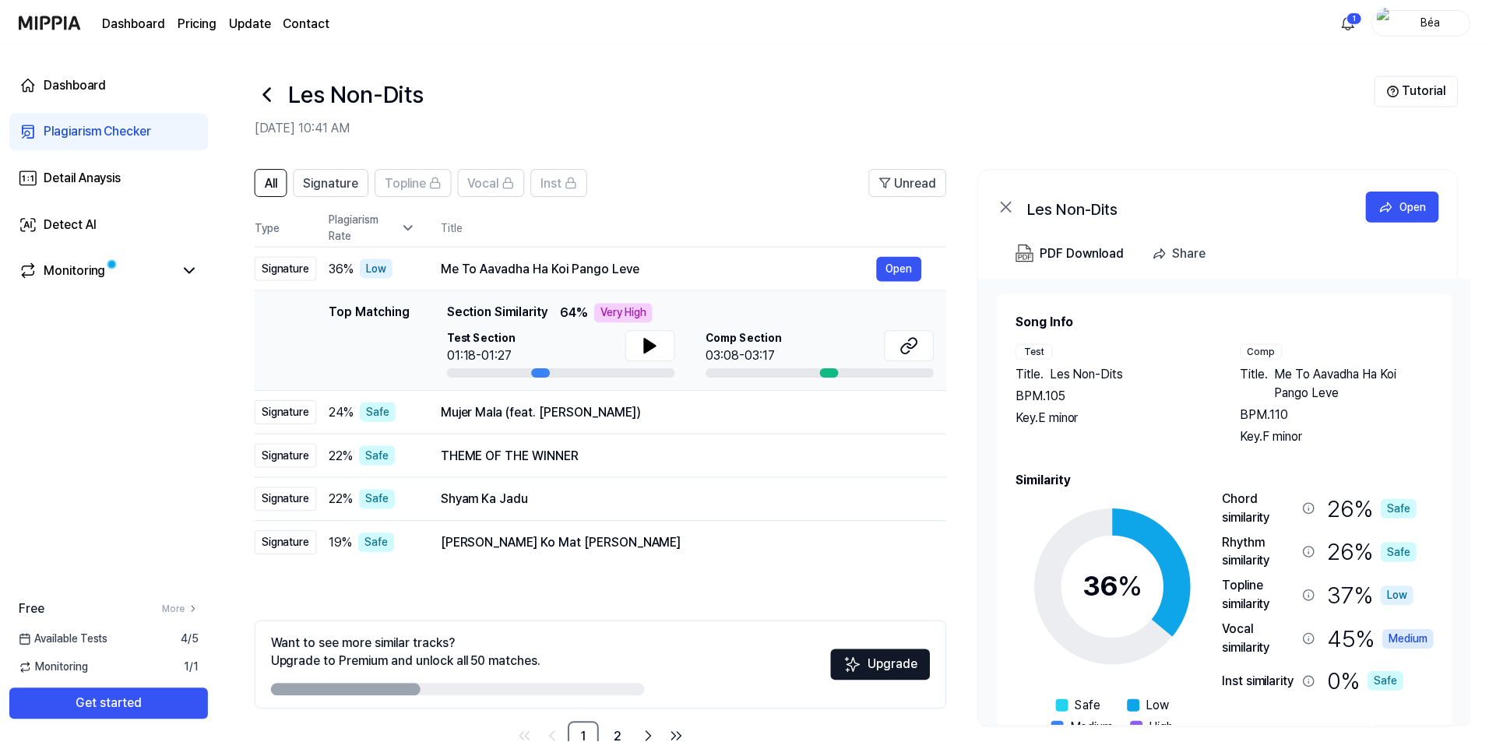
scroll to position [43, 0]
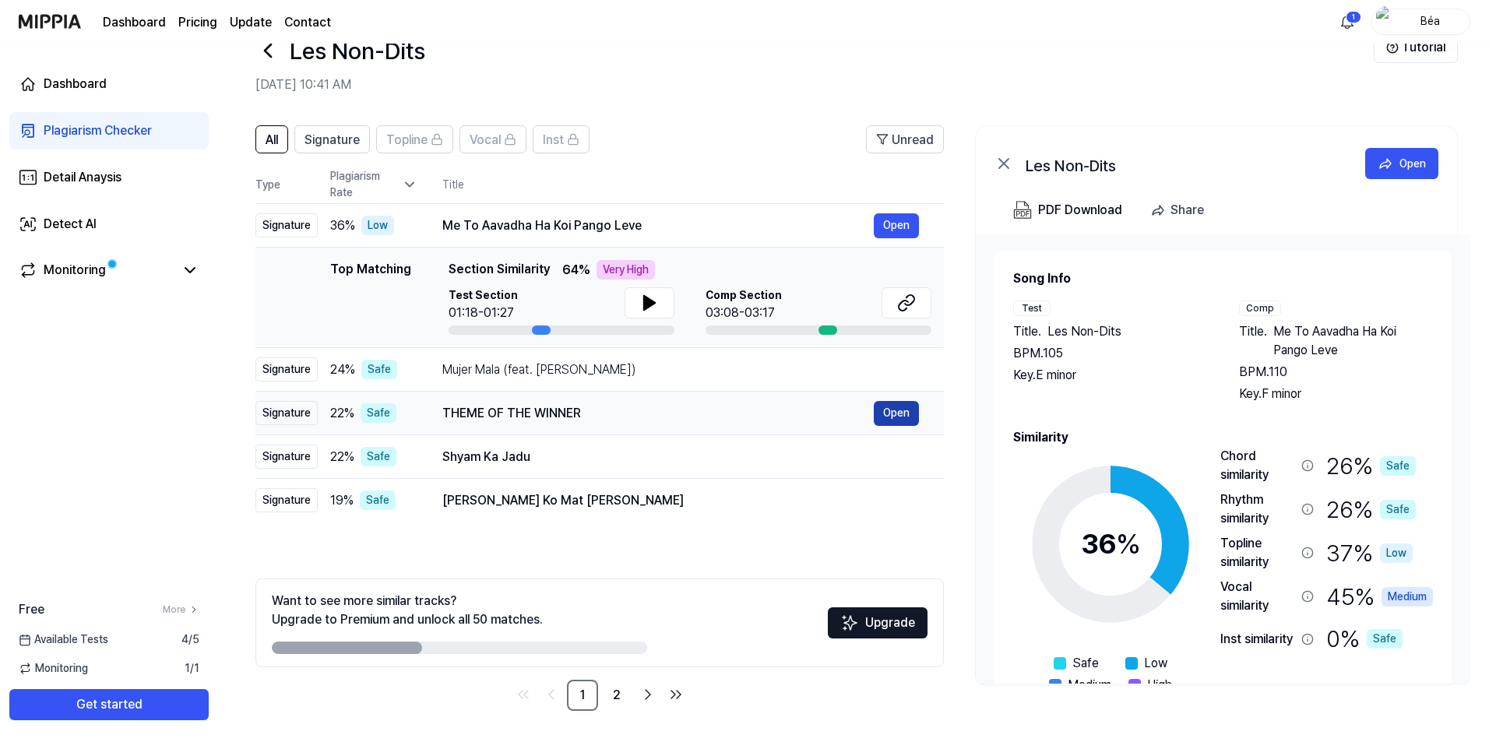
click at [888, 408] on button "Open" at bounding box center [896, 413] width 45 height 25
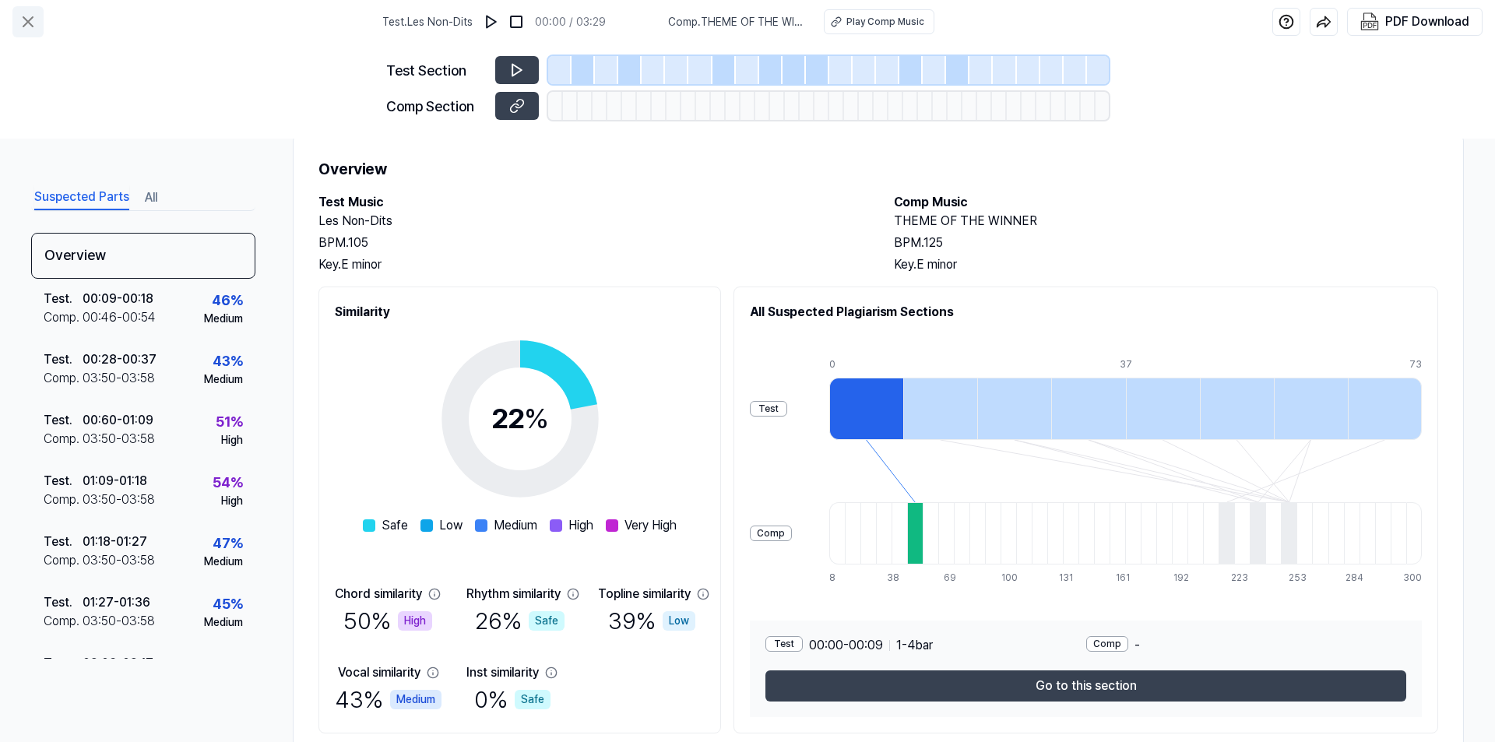
scroll to position [0, 0]
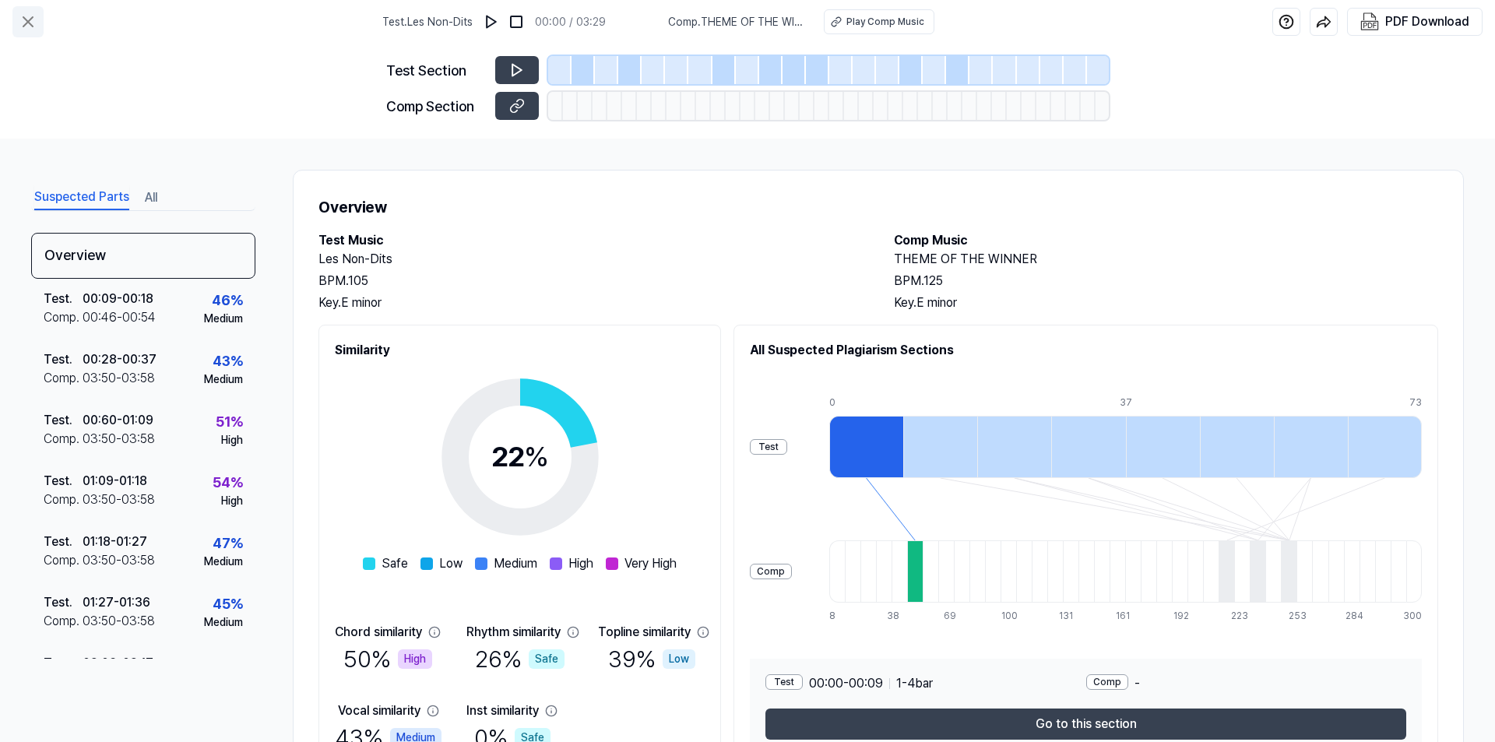
click at [22, 16] on icon at bounding box center [28, 21] width 19 height 19
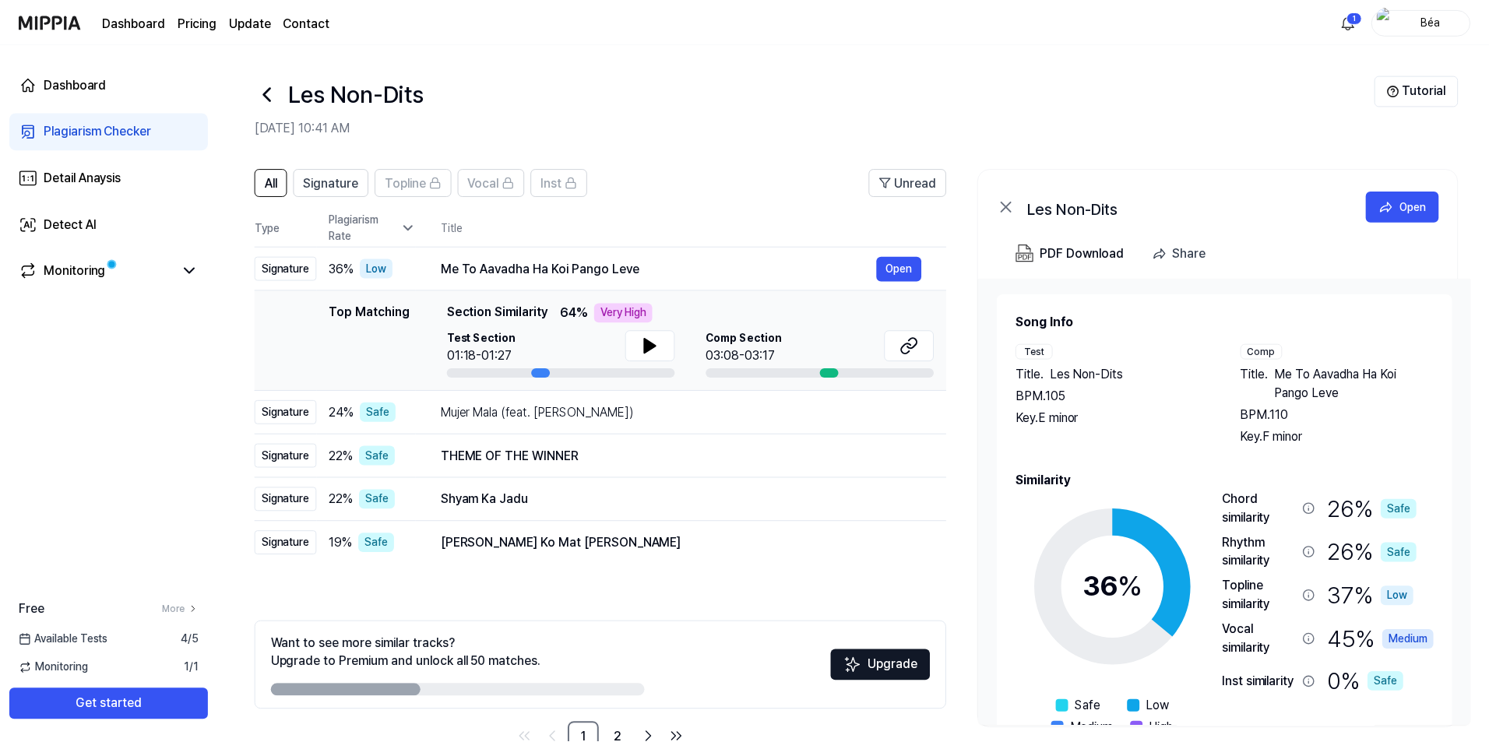
scroll to position [43, 0]
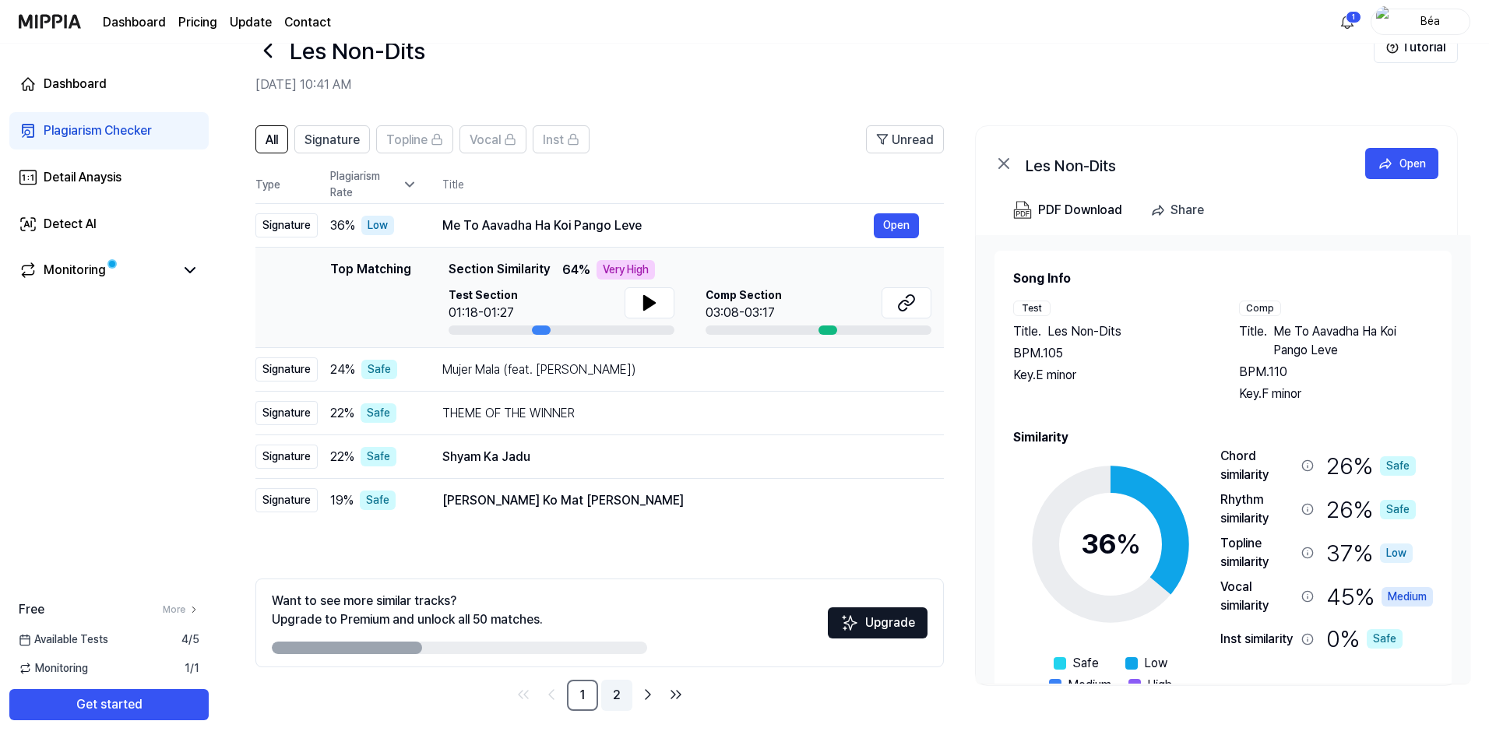
click at [624, 695] on link "2" at bounding box center [616, 695] width 31 height 31
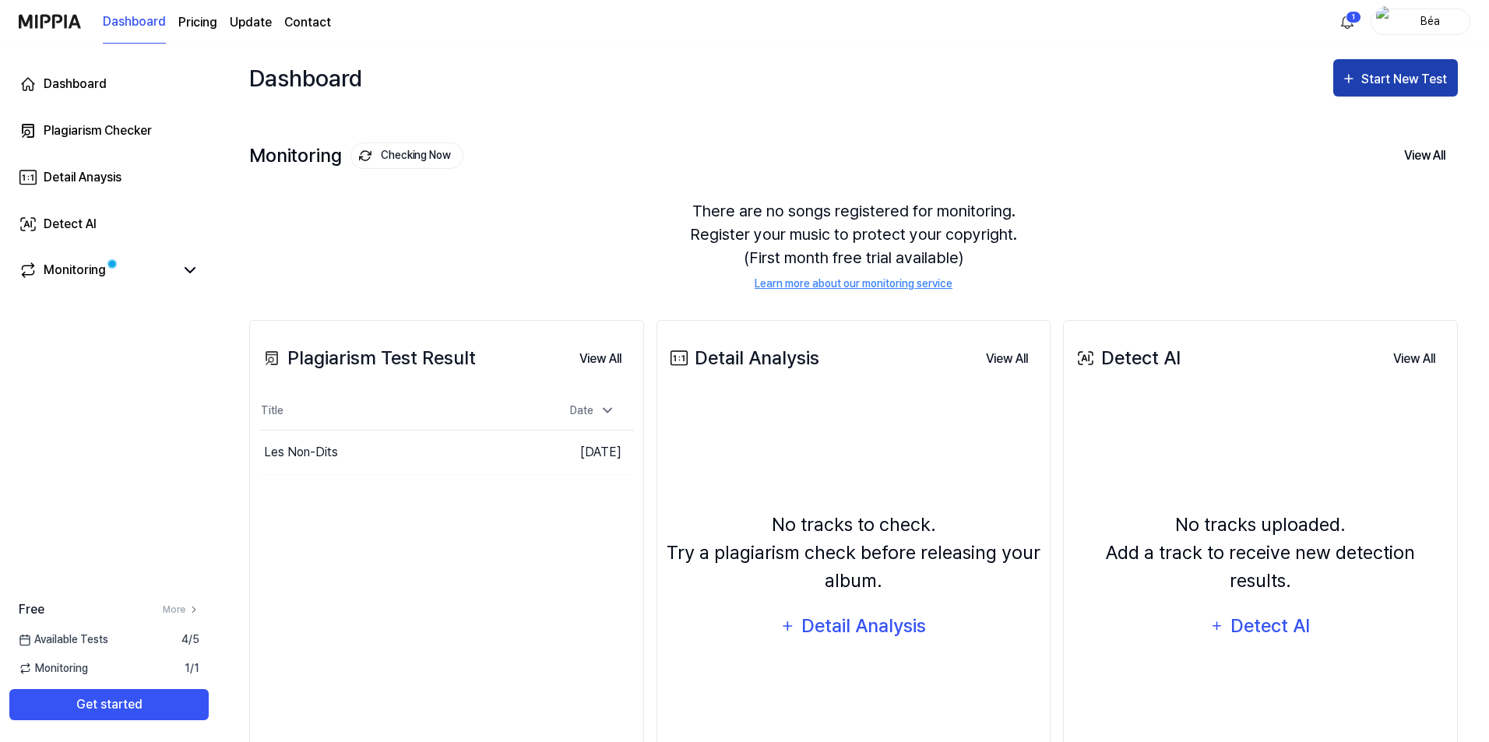
click at [1356, 79] on icon "button" at bounding box center [1349, 78] width 16 height 19
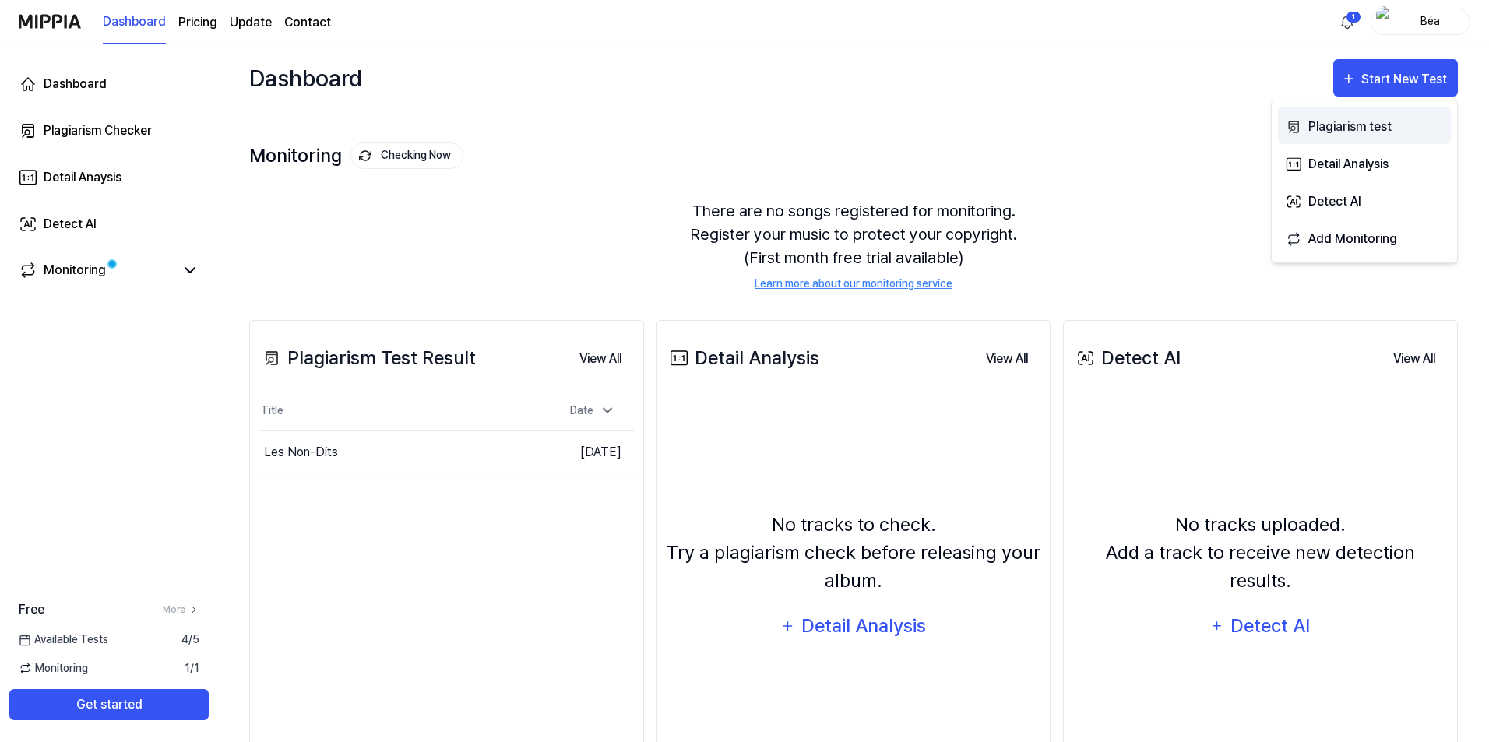
click at [1335, 126] on div "Plagiarism test" at bounding box center [1375, 127] width 135 height 20
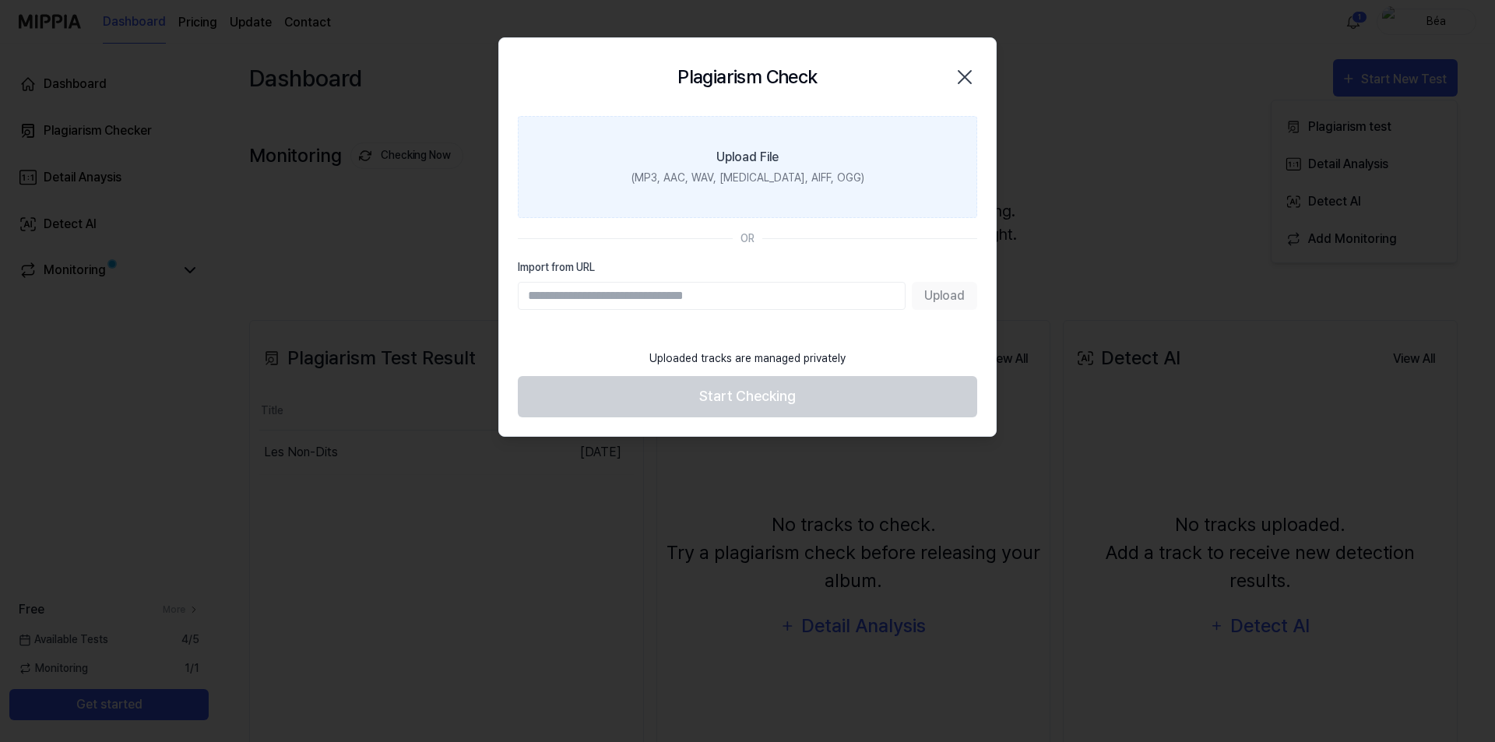
click at [725, 172] on div "(MP3, AAC, WAV, FLAC, AIFF, OGG)" at bounding box center [748, 178] width 233 height 16
click at [0, 0] on input "Upload File (MP3, AAC, WAV, FLAC, AIFF, OGG)" at bounding box center [0, 0] width 0 height 0
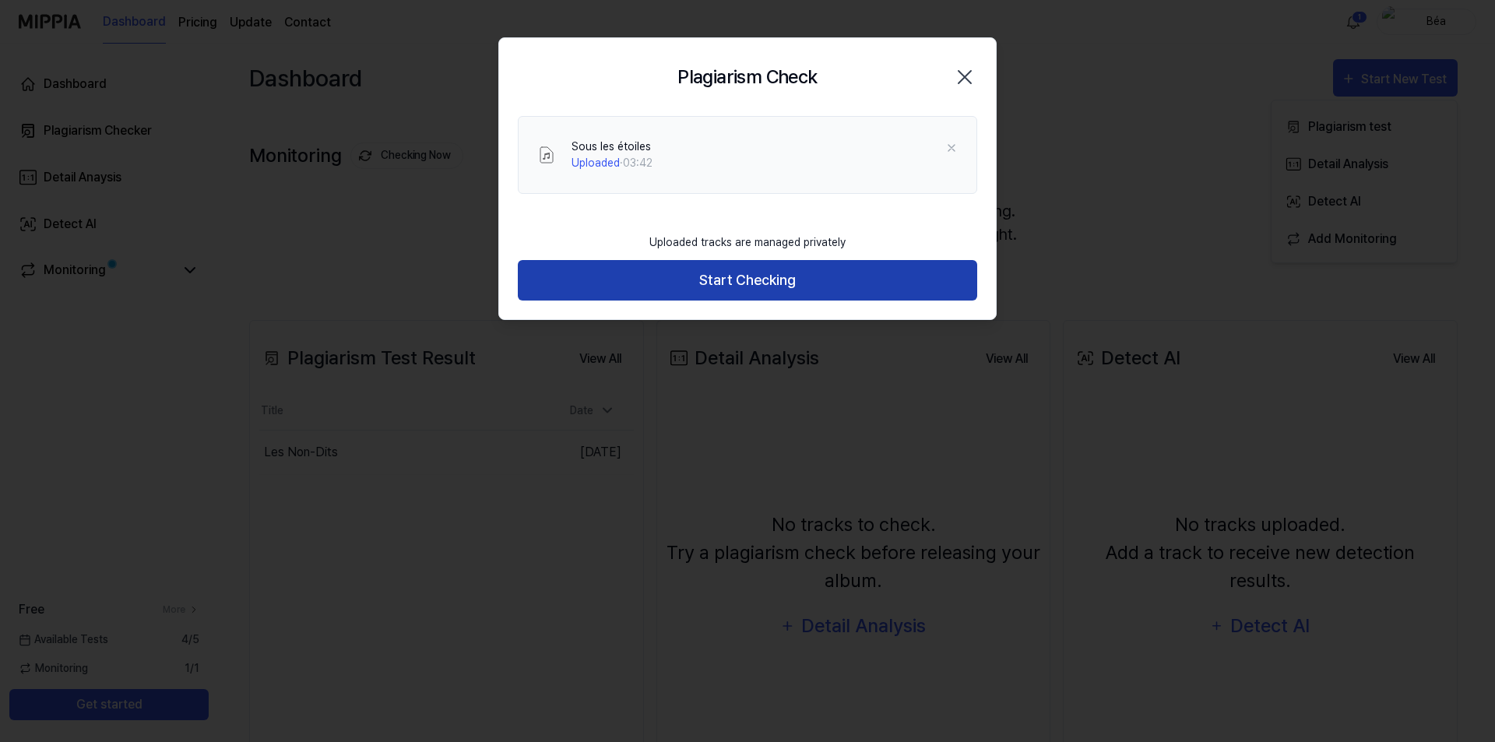
click at [754, 273] on button "Start Checking" at bounding box center [747, 280] width 459 height 41
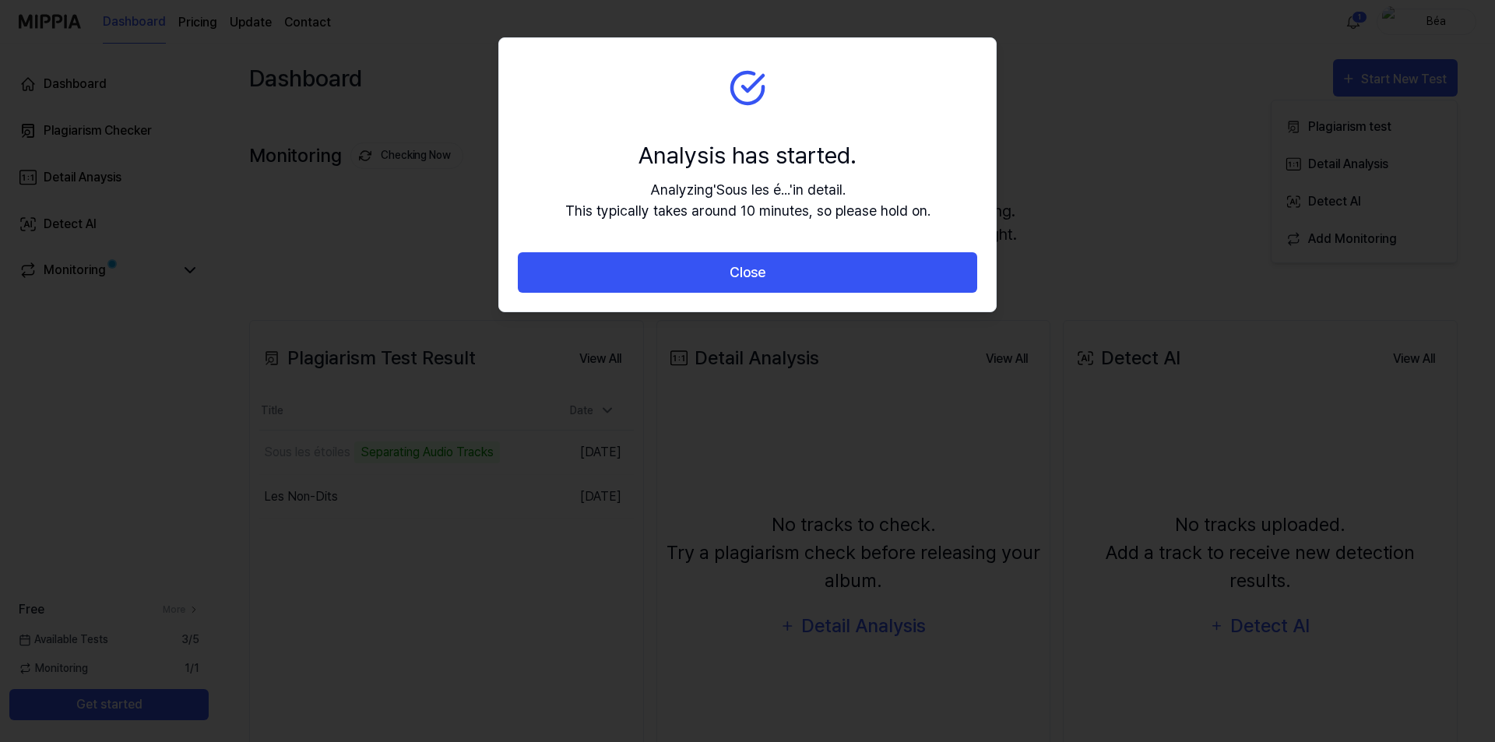
click at [754, 273] on button "Close" at bounding box center [747, 272] width 459 height 41
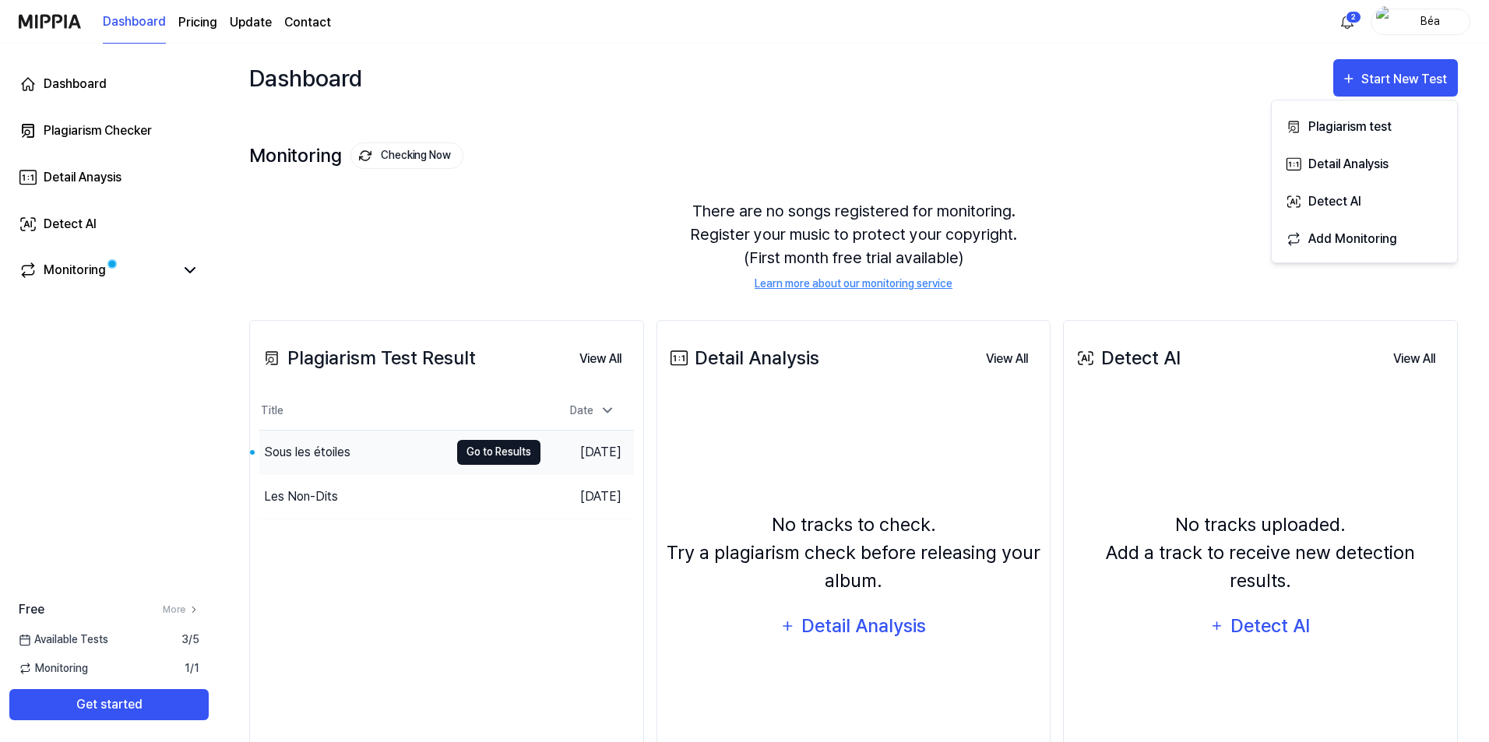
click at [479, 452] on button "Go to Results" at bounding box center [498, 452] width 83 height 25
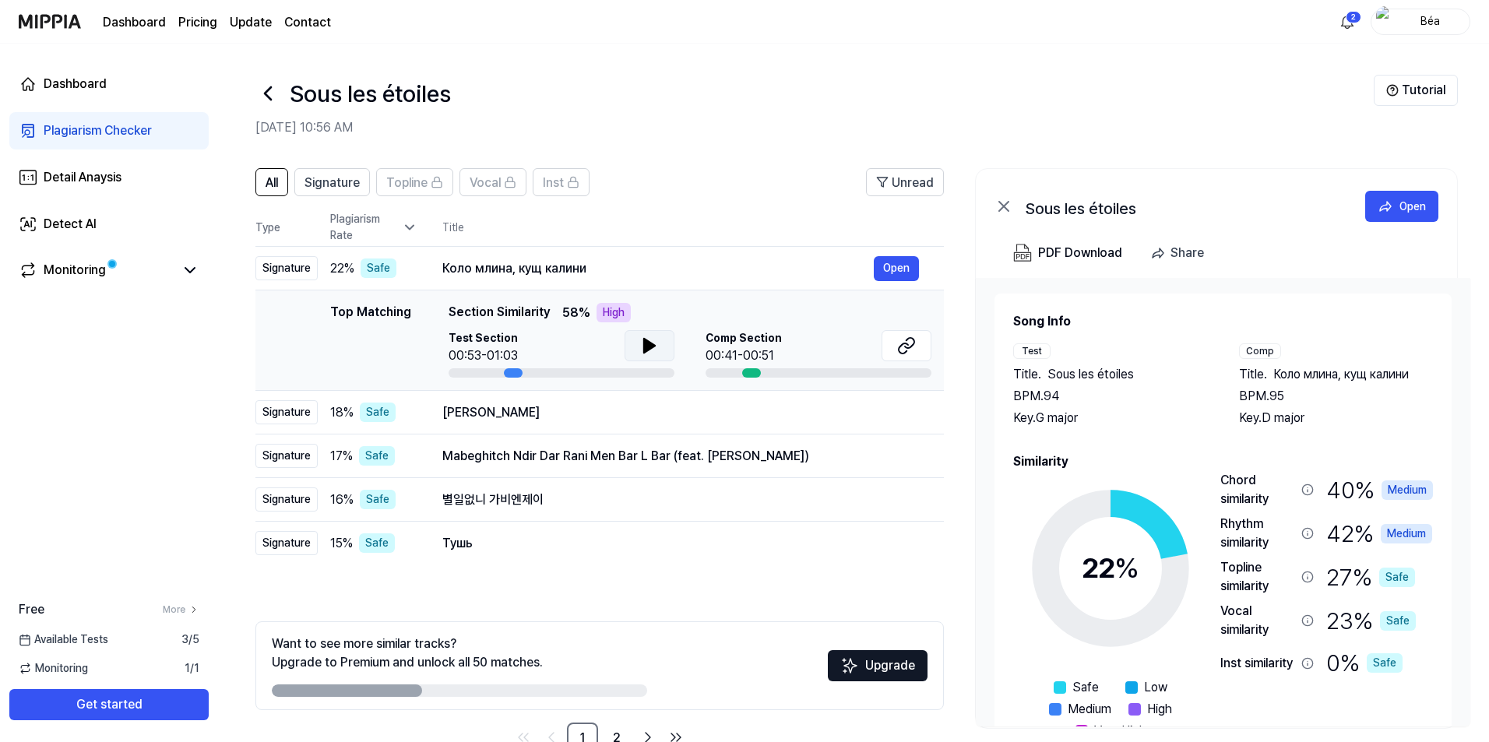
click at [656, 350] on icon at bounding box center [649, 345] width 19 height 19
click at [892, 265] on button "Open" at bounding box center [896, 268] width 45 height 25
click at [878, 275] on button "Open" at bounding box center [896, 268] width 45 height 25
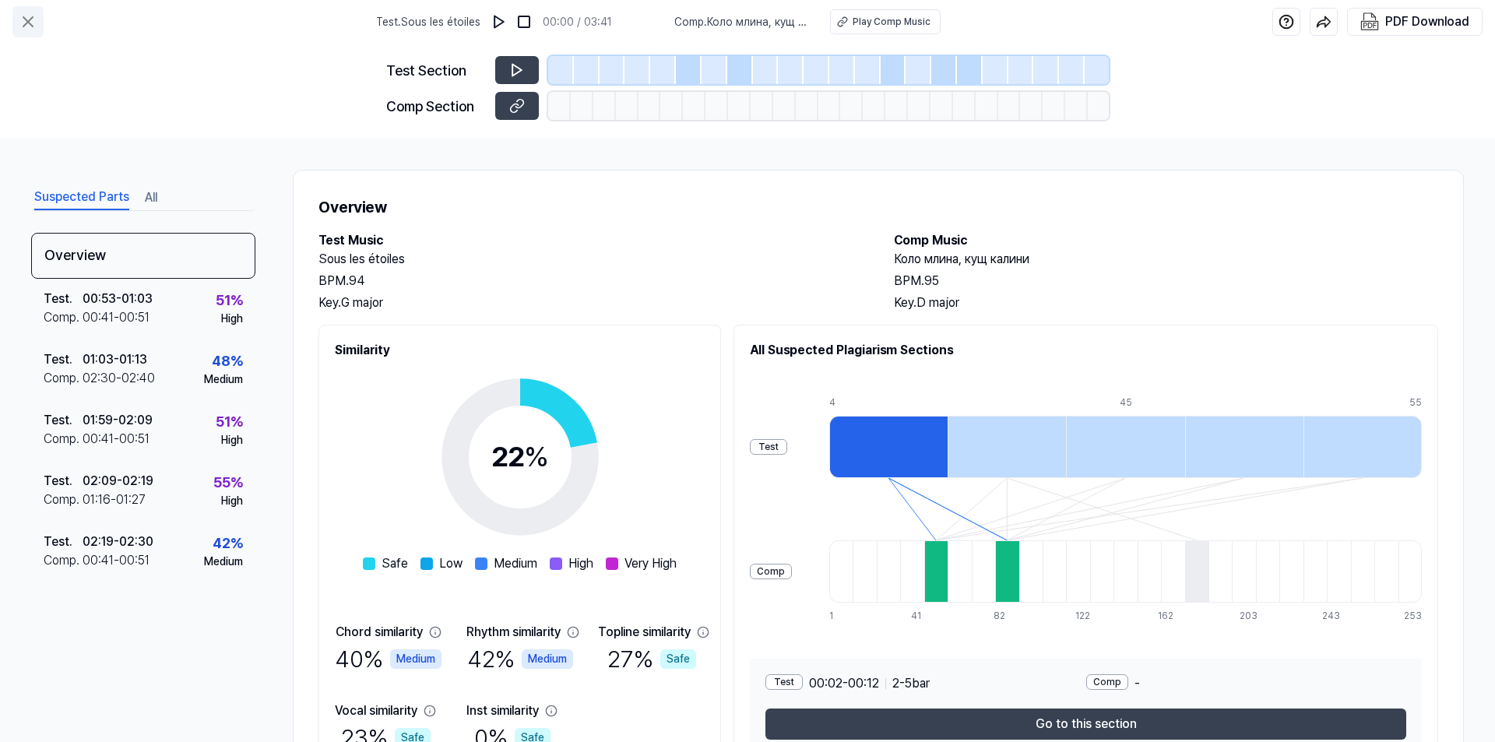
click at [22, 22] on icon at bounding box center [28, 21] width 19 height 19
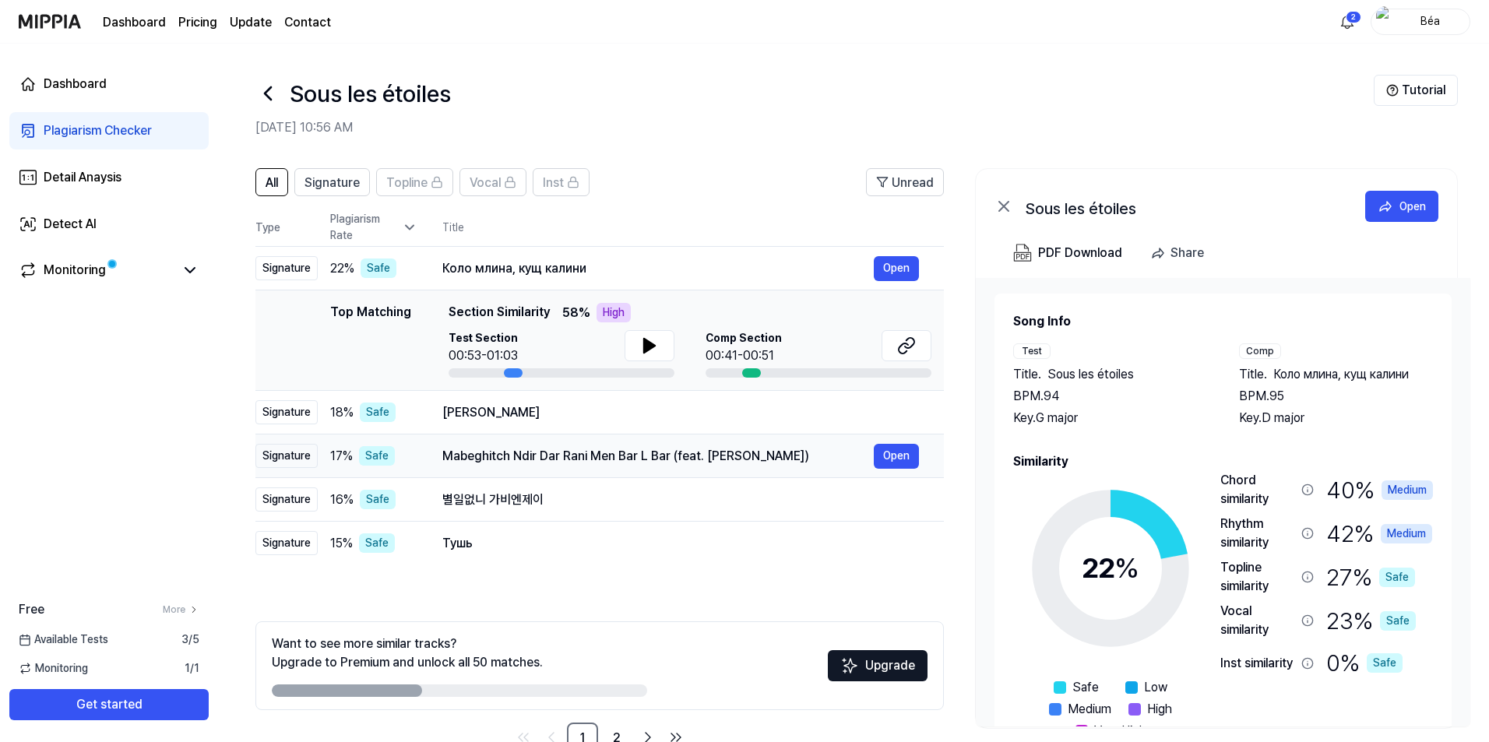
scroll to position [43, 0]
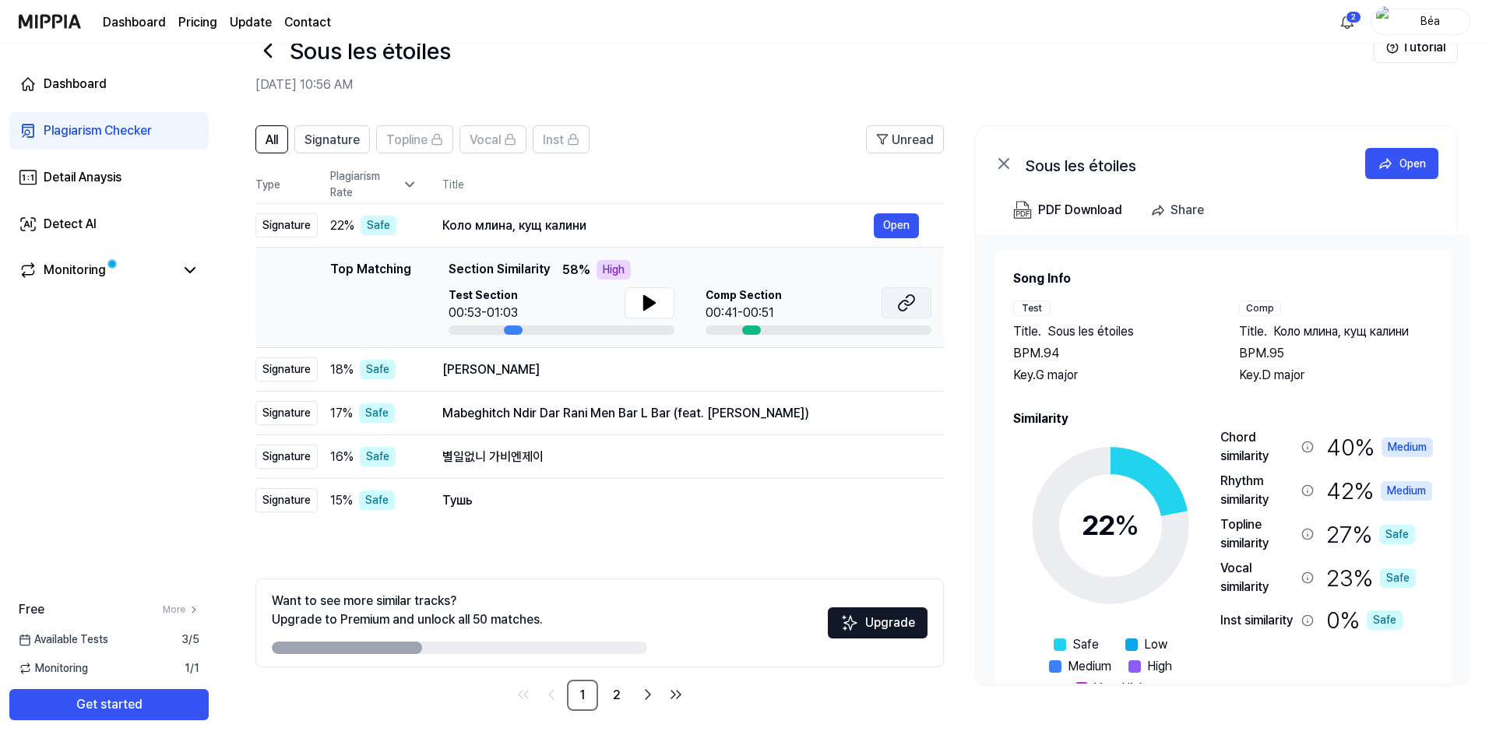
click at [906, 303] on icon at bounding box center [906, 303] width 19 height 19
